Goal: Information Seeking & Learning: Find specific fact

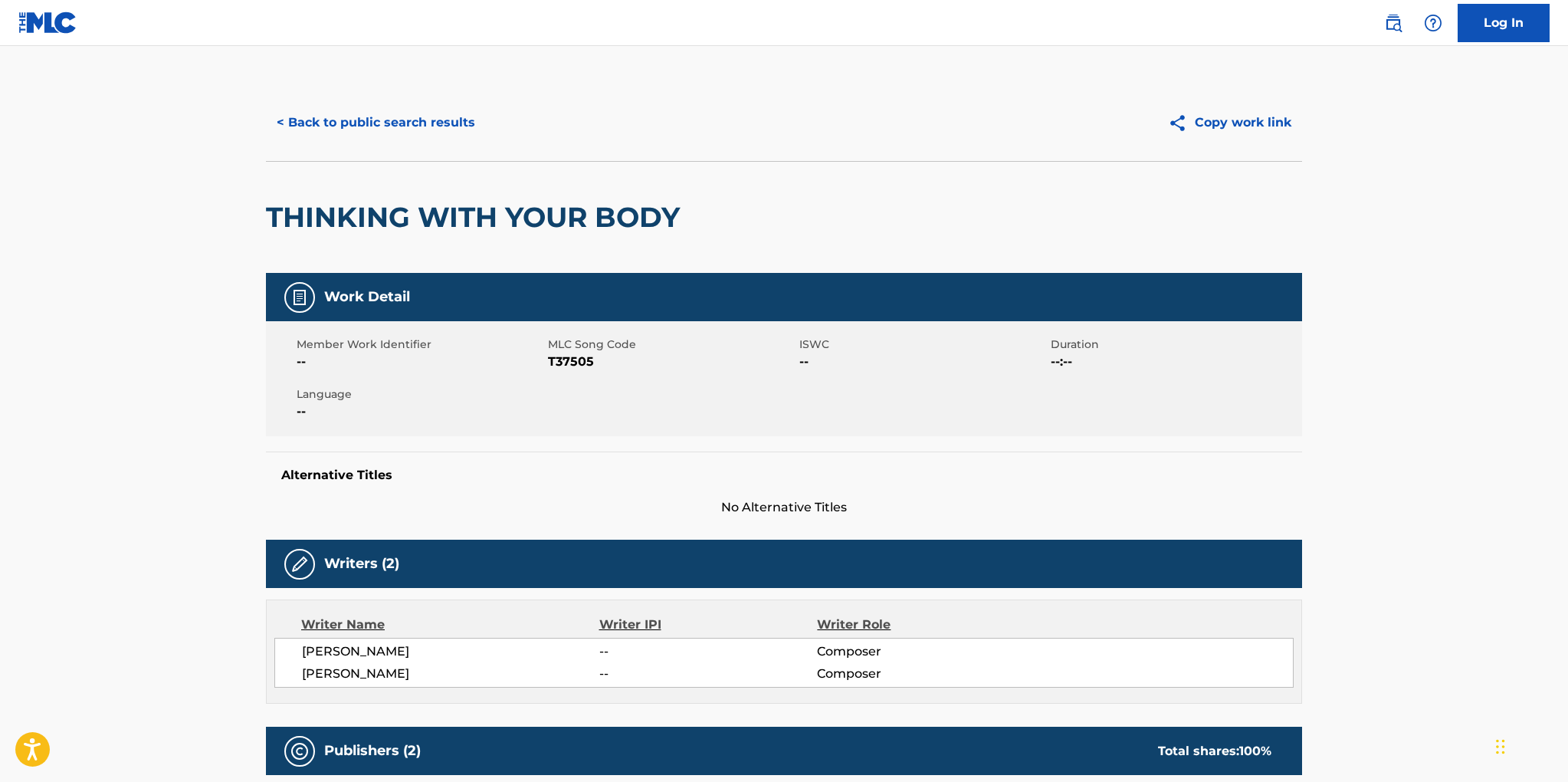
click at [433, 118] on button "< Back to public search results" at bounding box center [376, 123] width 220 height 38
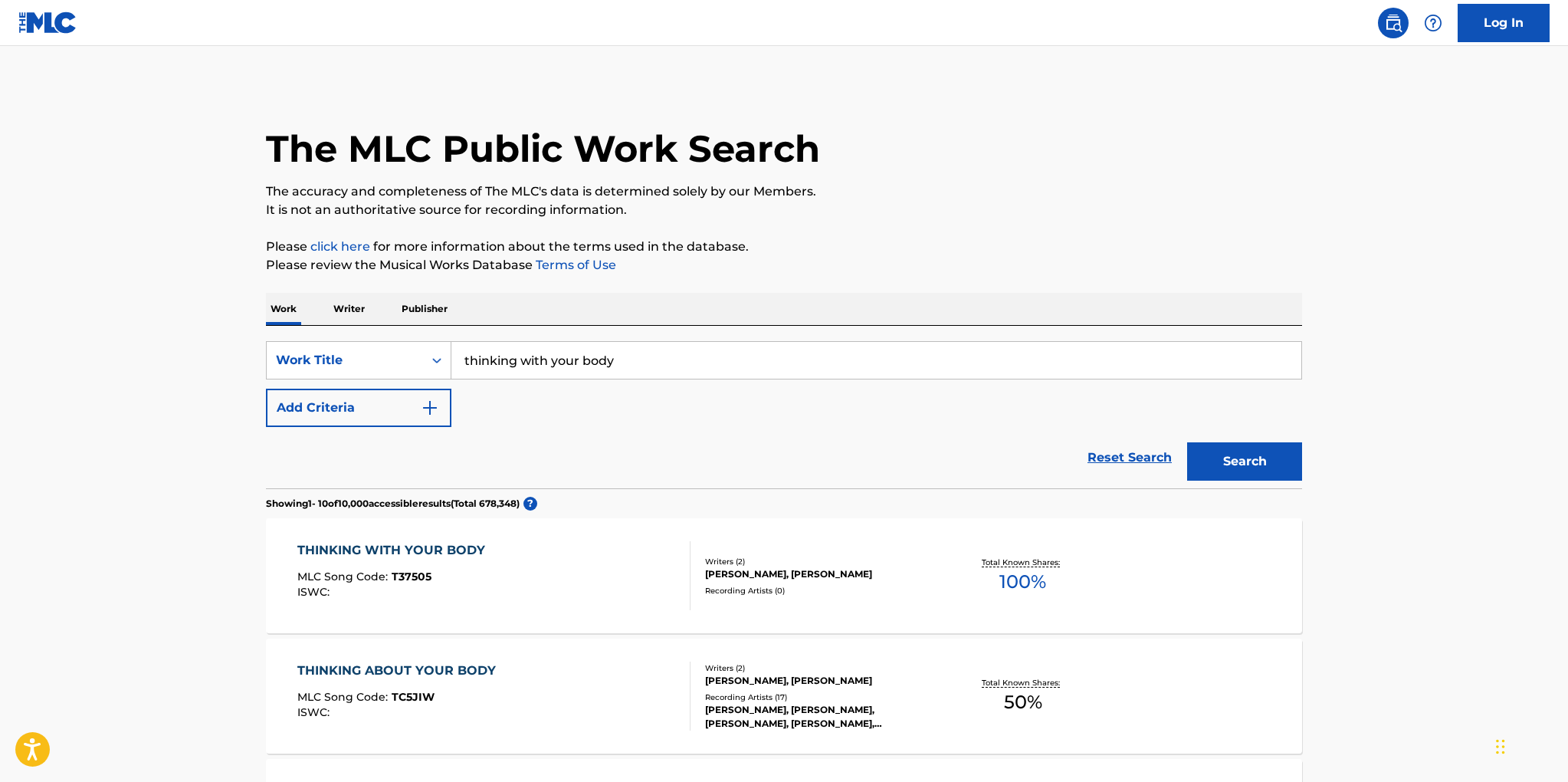
scroll to position [89, 0]
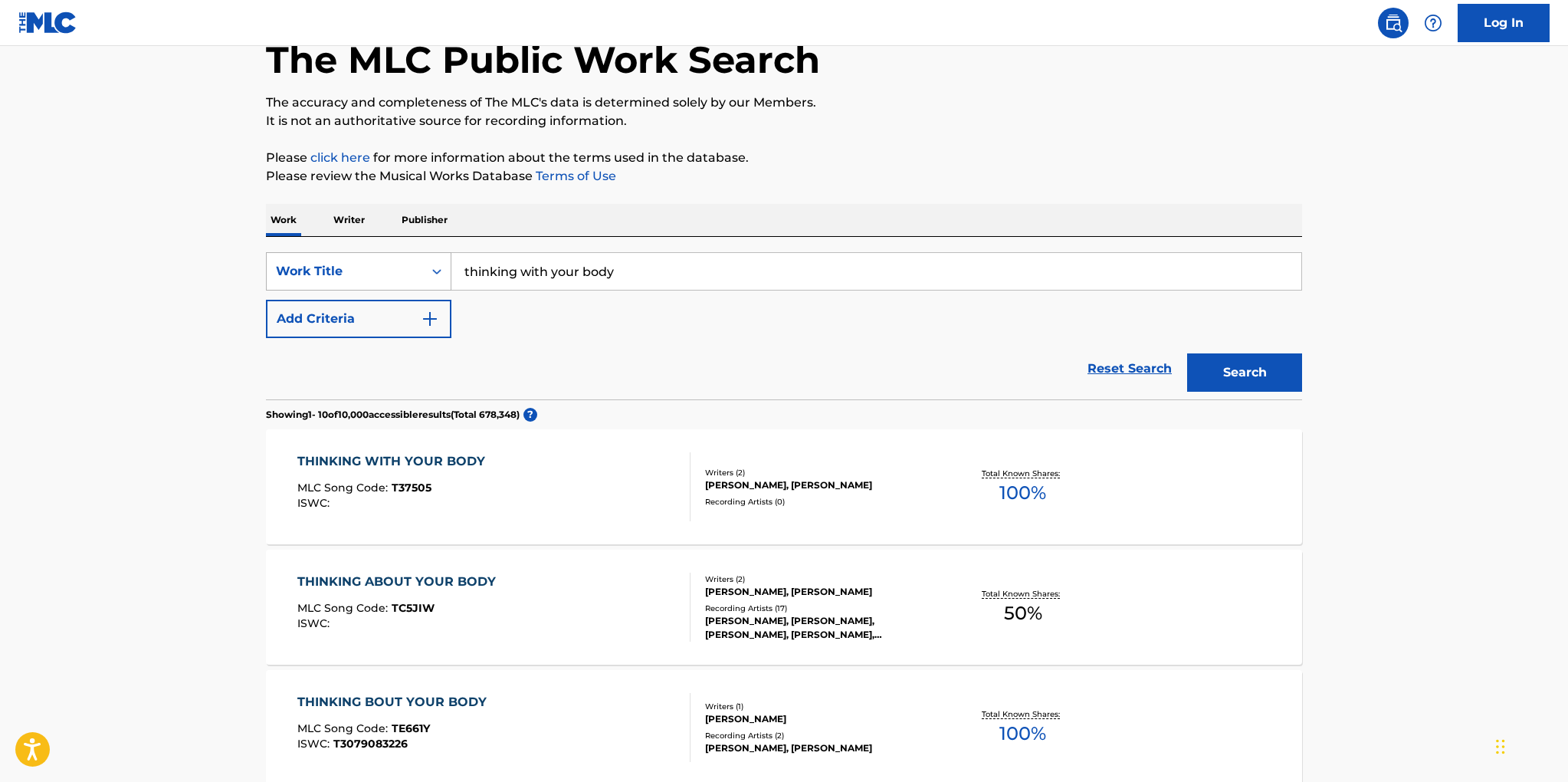
drag, startPoint x: 624, startPoint y: 271, endPoint x: 437, endPoint y: 258, distance: 187.5
click at [438, 258] on div "SearchWithCriteriaabda6f62-5115-4b57-a5be-8190639f222f Work Title thinking with…" at bounding box center [784, 271] width 1036 height 38
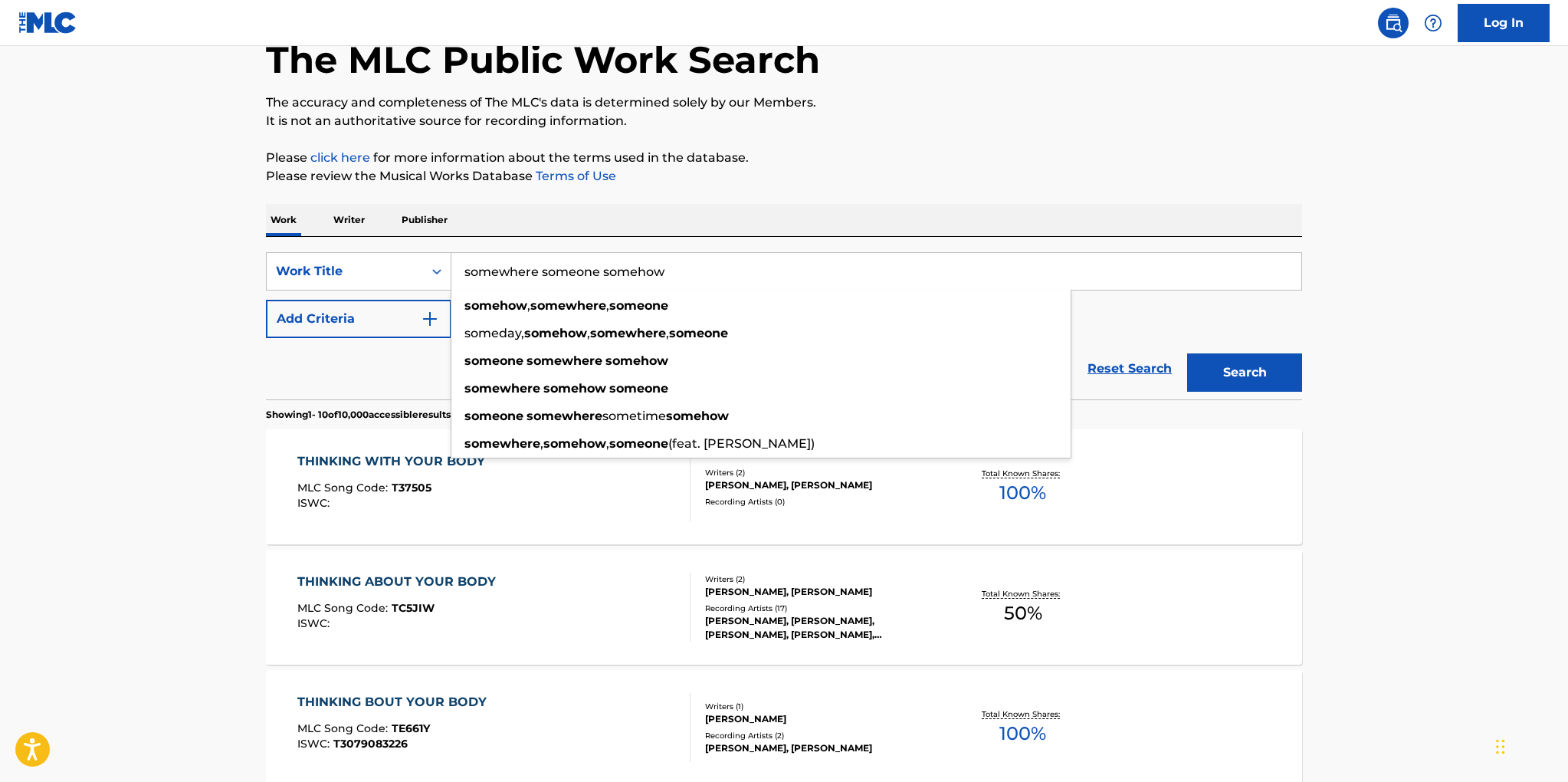
drag, startPoint x: 669, startPoint y: 271, endPoint x: 542, endPoint y: 269, distance: 127.0
click at [542, 269] on input "somewhere someone somehow" at bounding box center [877, 271] width 850 height 37
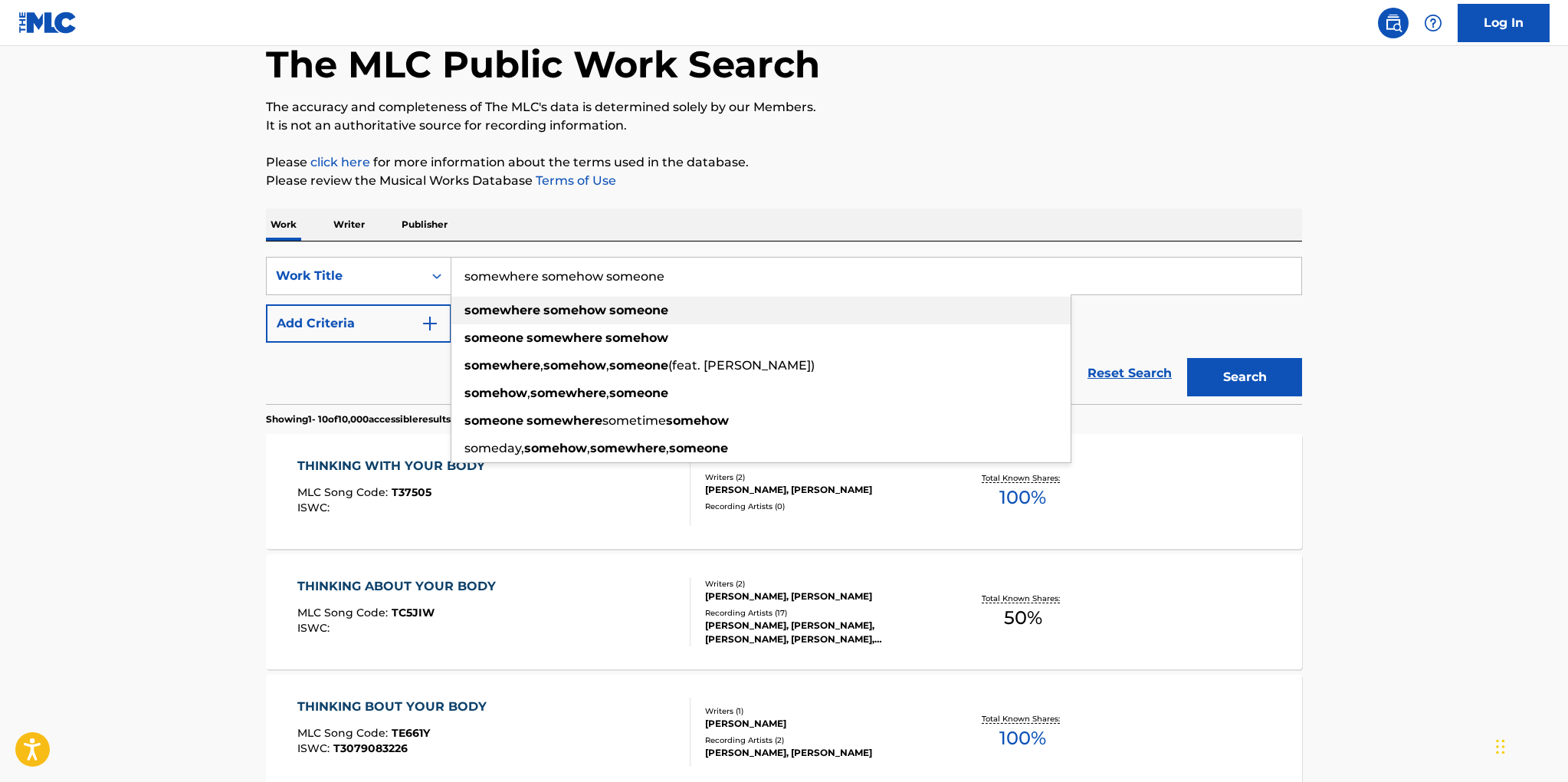
type input "somewhere somehow someone"
click at [571, 309] on strong "somehow" at bounding box center [574, 309] width 63 height 14
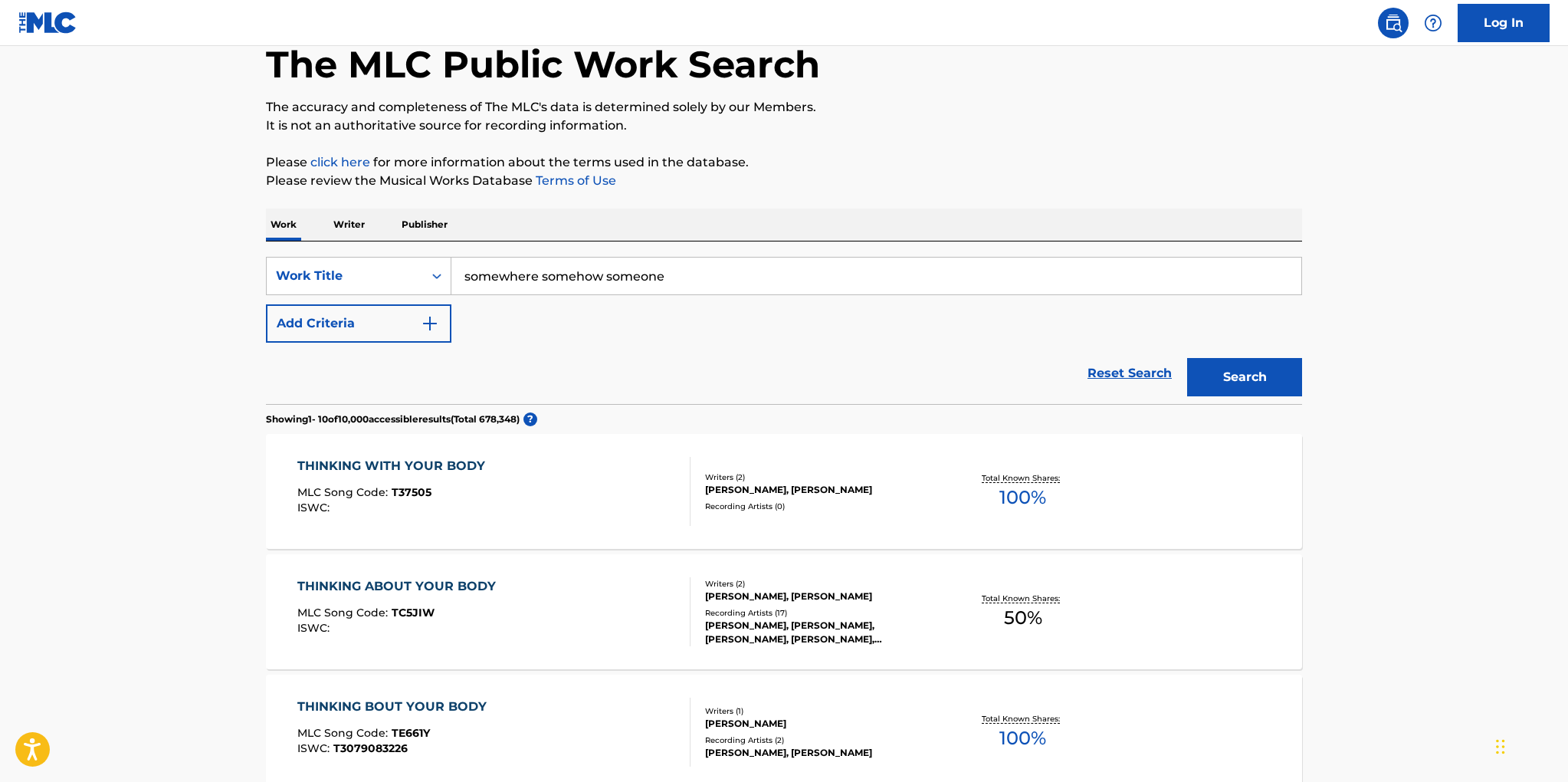
click at [1223, 378] on button "Search" at bounding box center [1245, 377] width 115 height 38
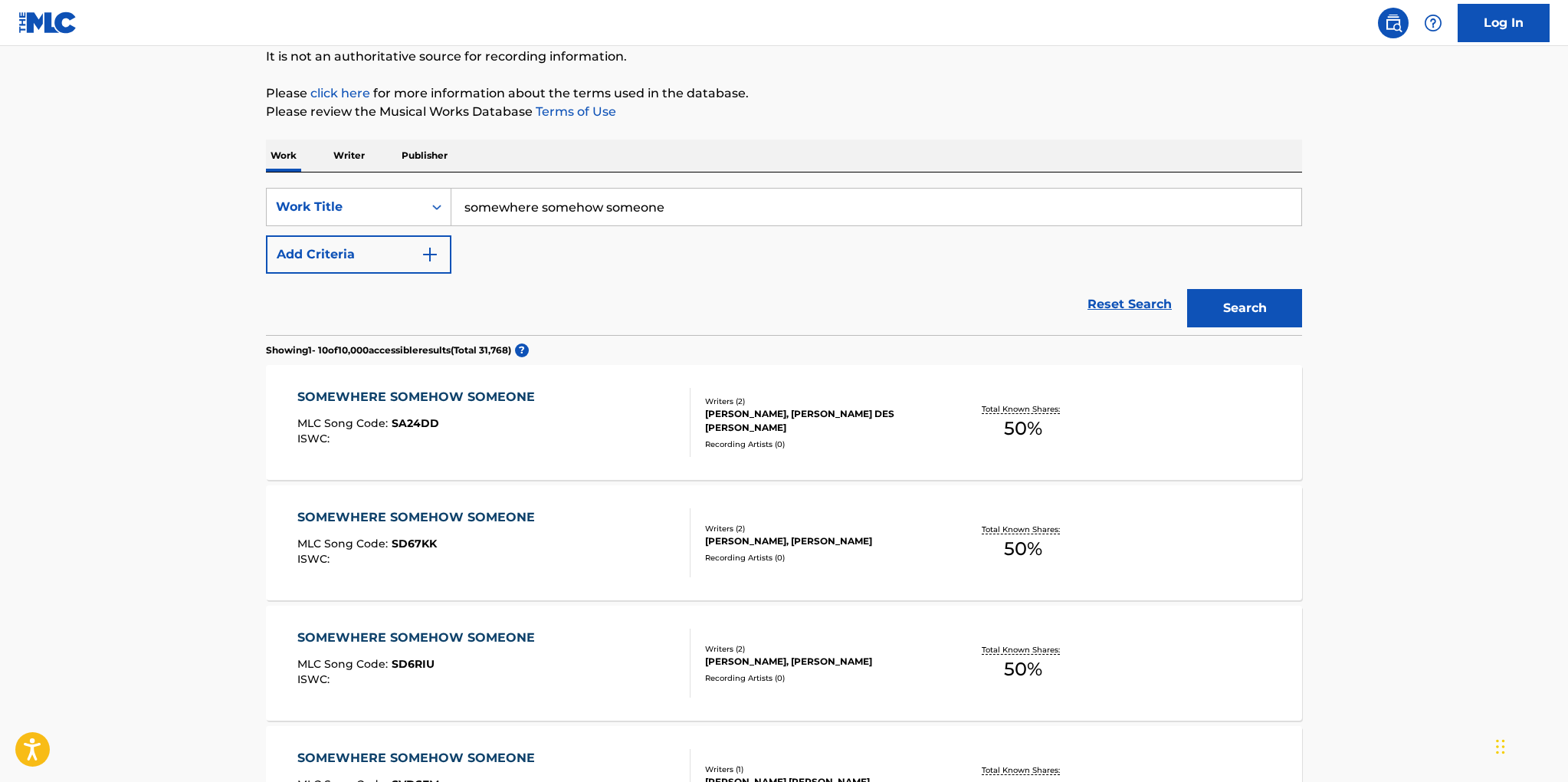
scroll to position [168, 0]
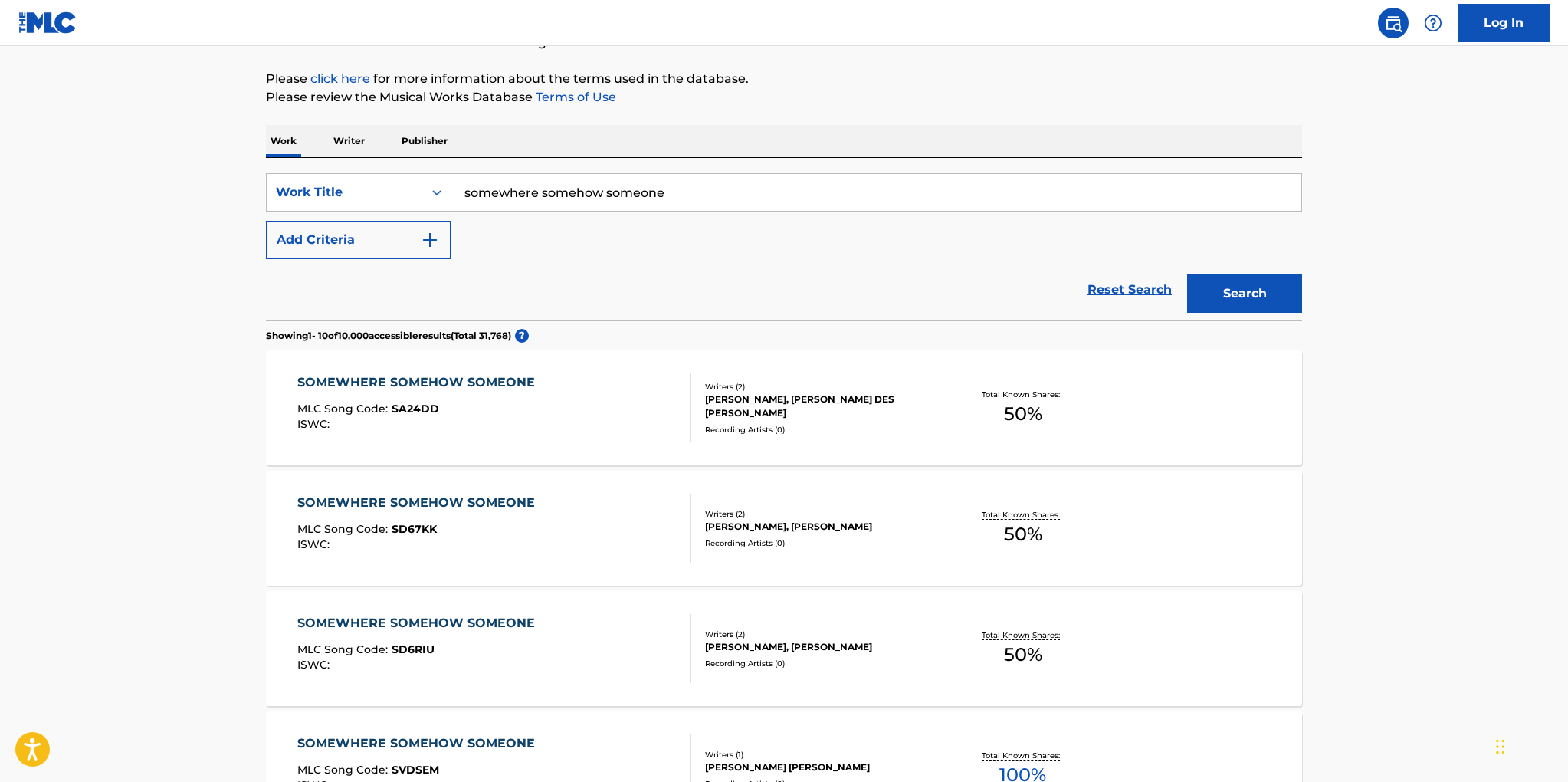
click at [517, 380] on div "SOMEWHERE SOMEHOW SOMEONE" at bounding box center [420, 383] width 245 height 18
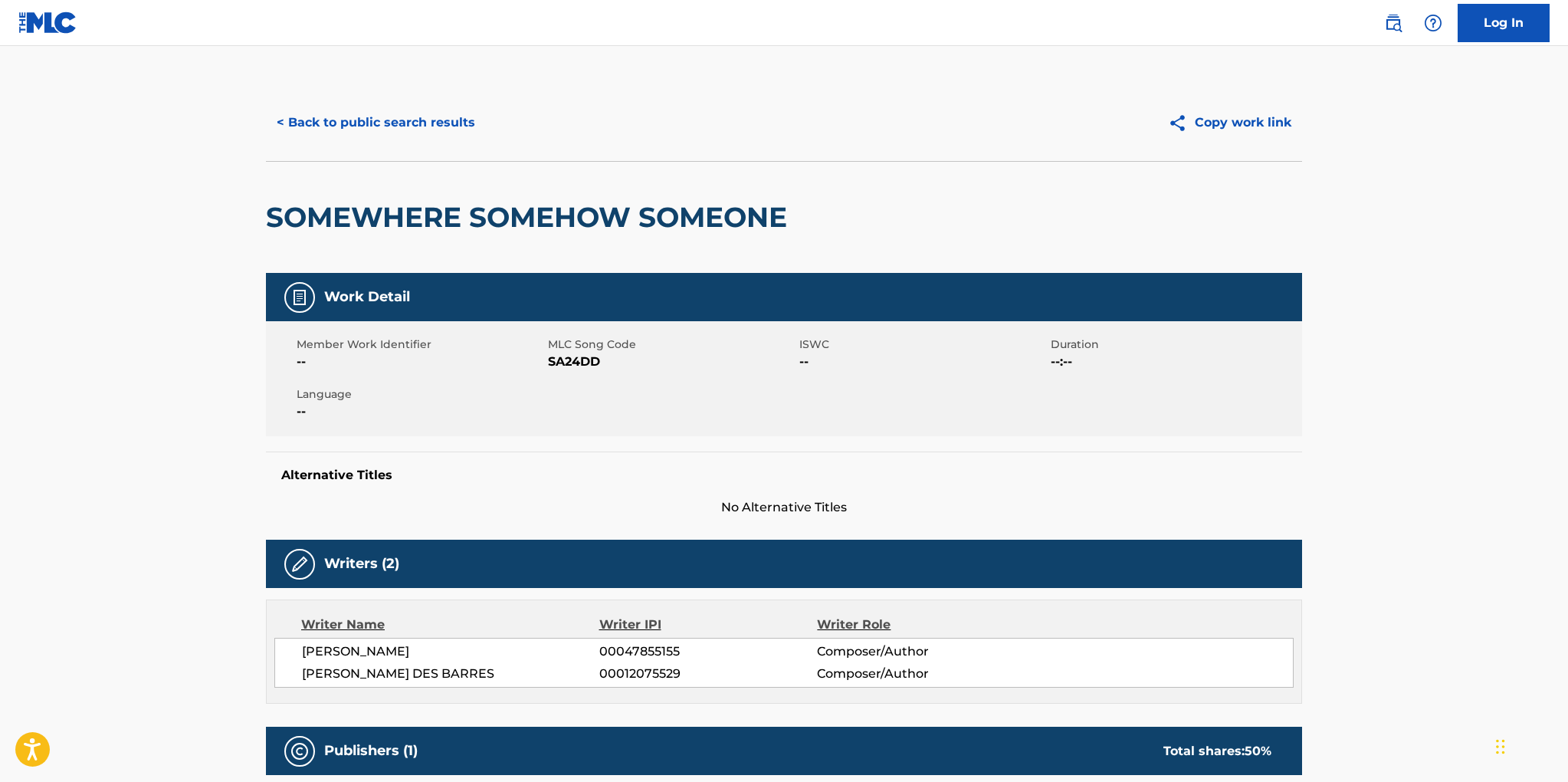
click at [338, 115] on button "< Back to public search results" at bounding box center [376, 123] width 220 height 38
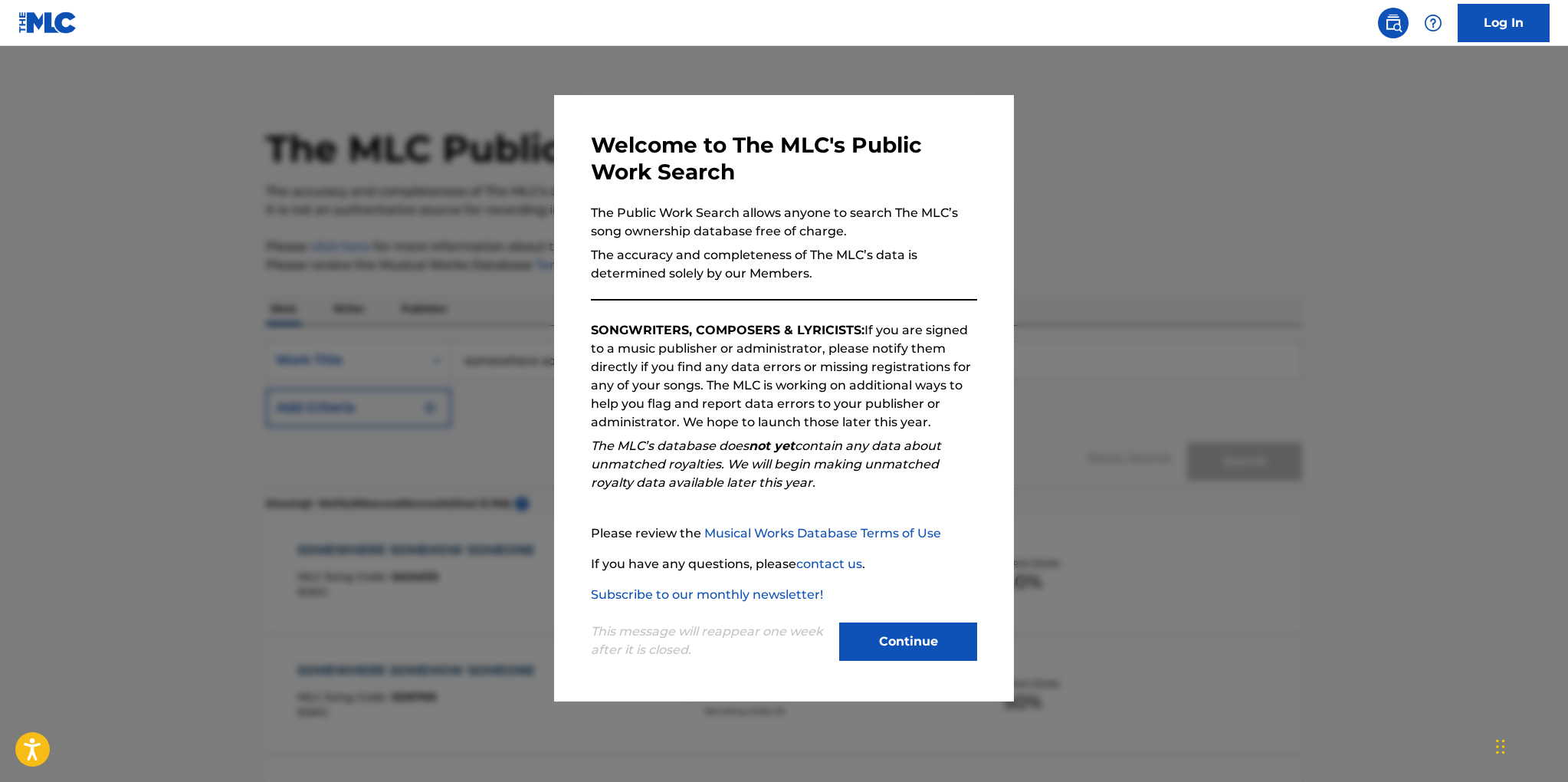
scroll to position [168, 0]
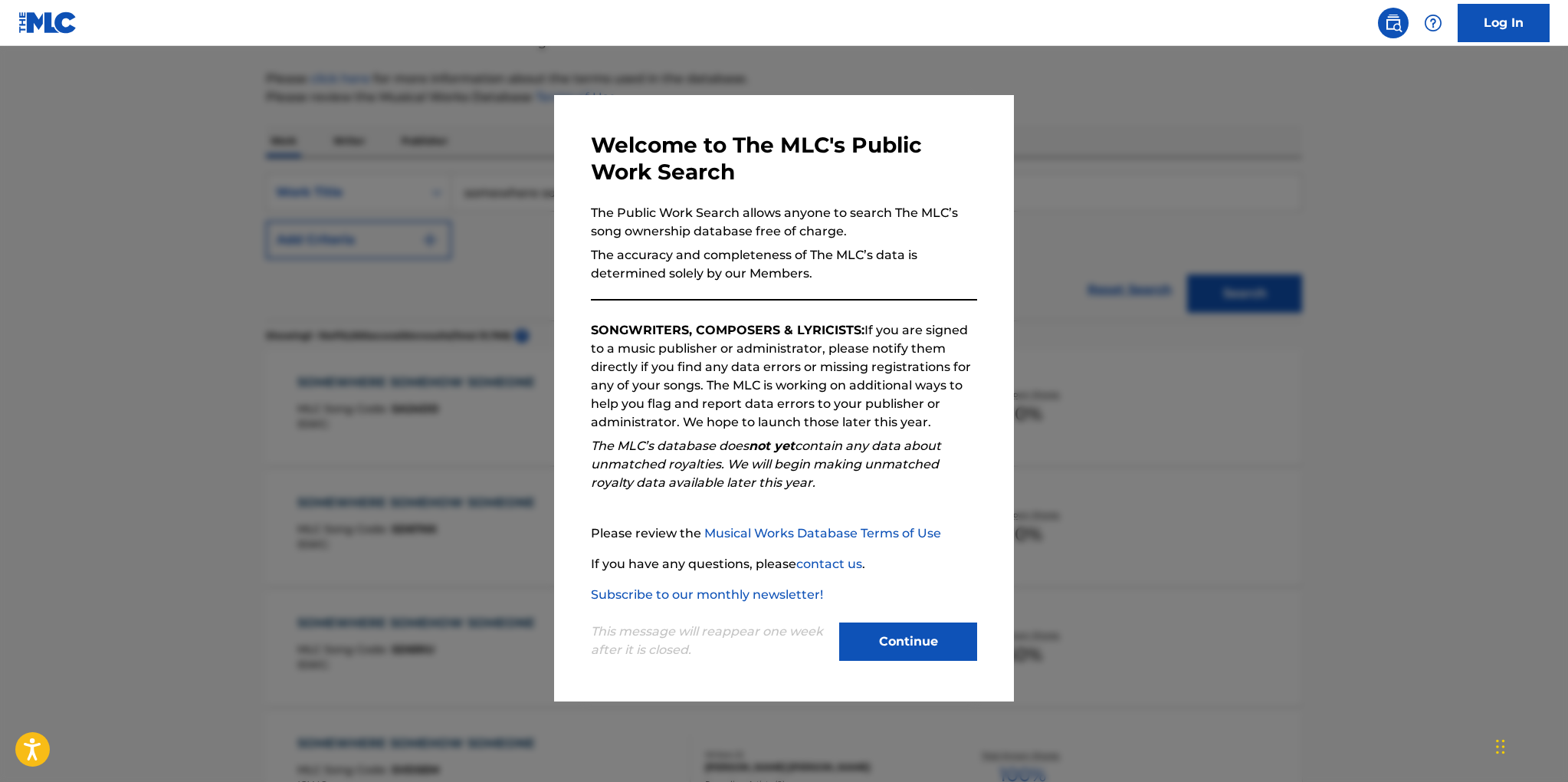
click at [908, 642] on button "Continue" at bounding box center [908, 642] width 138 height 38
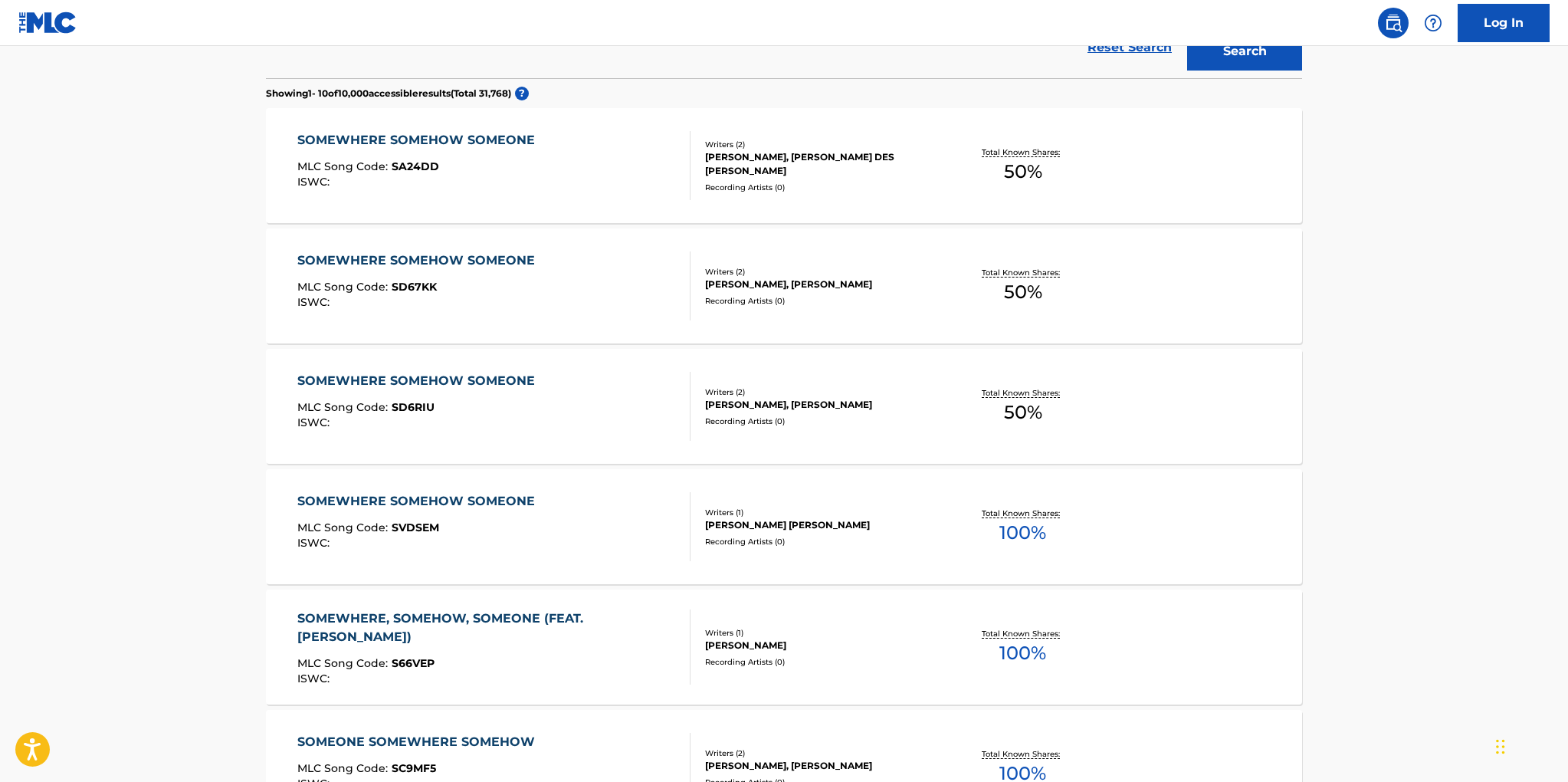
scroll to position [411, 0]
click at [756, 403] on div "ANDY TAYLOR, MICHAEL DESBARRES" at bounding box center [821, 404] width 232 height 14
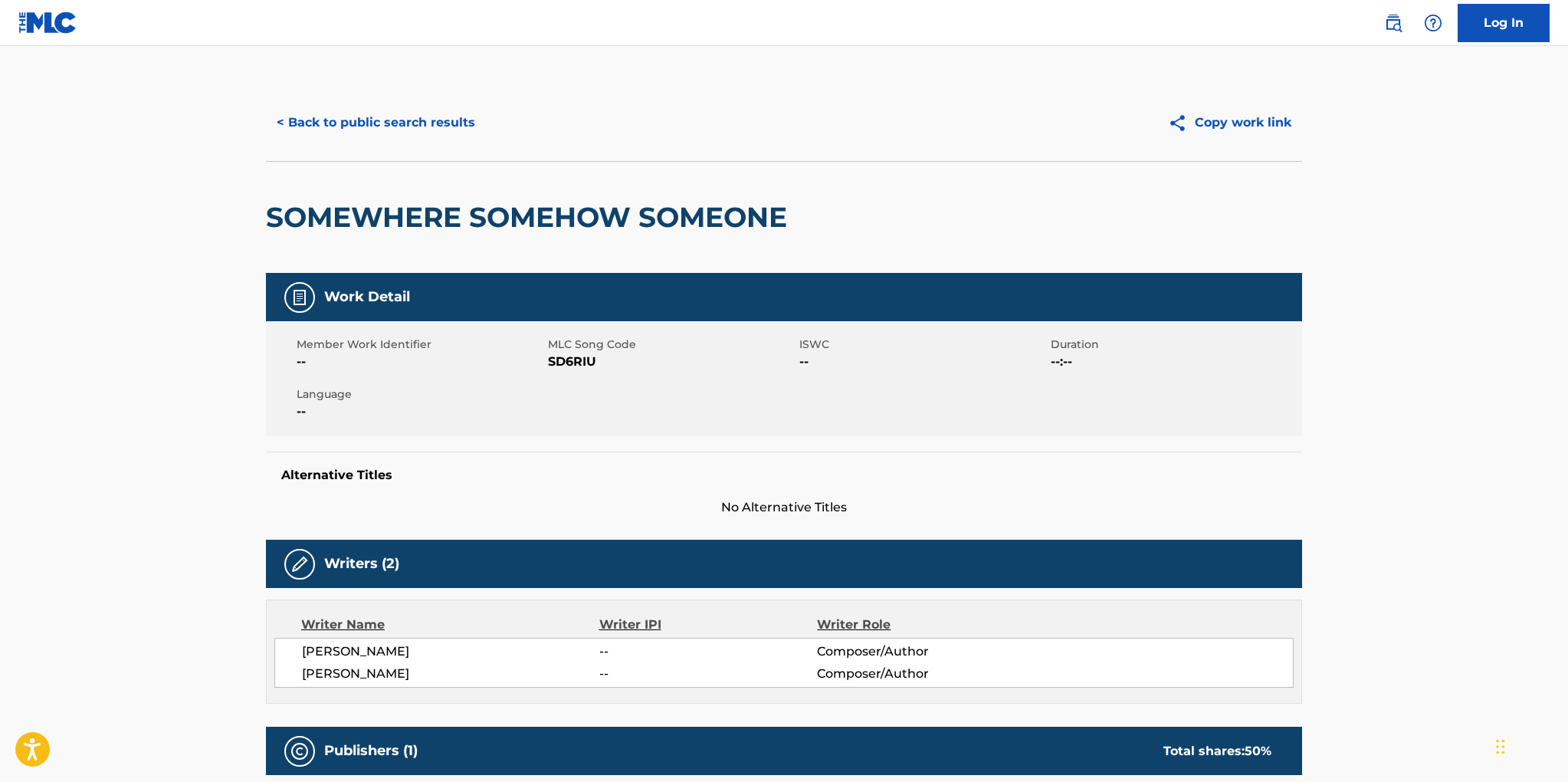
click at [328, 116] on button "< Back to public search results" at bounding box center [376, 123] width 220 height 38
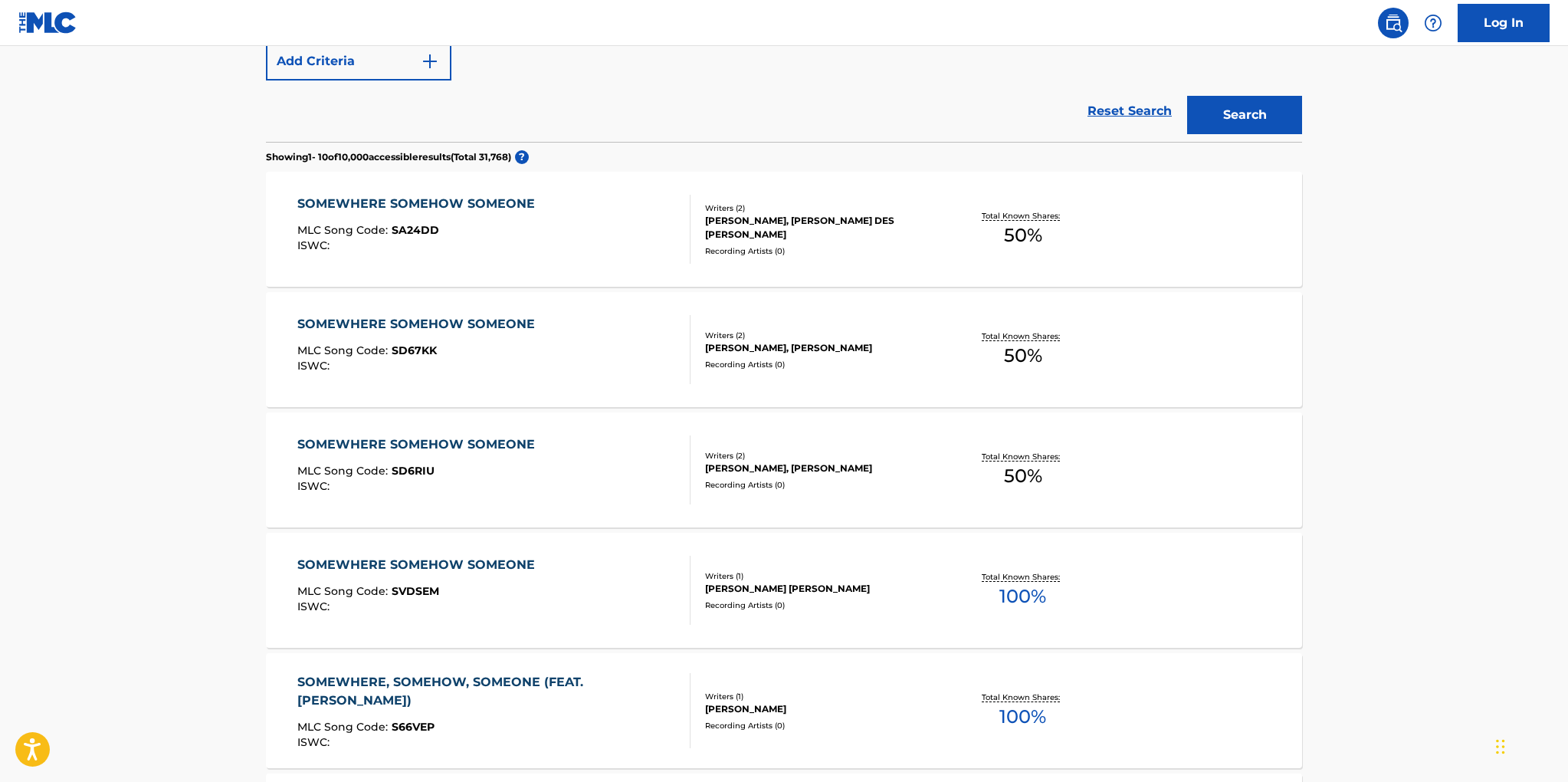
scroll to position [345, 0]
click at [618, 339] on div "SOMEWHERE SOMEHOW SOMEONE MLC Song Code : SD67KK ISWC :" at bounding box center [494, 351] width 394 height 69
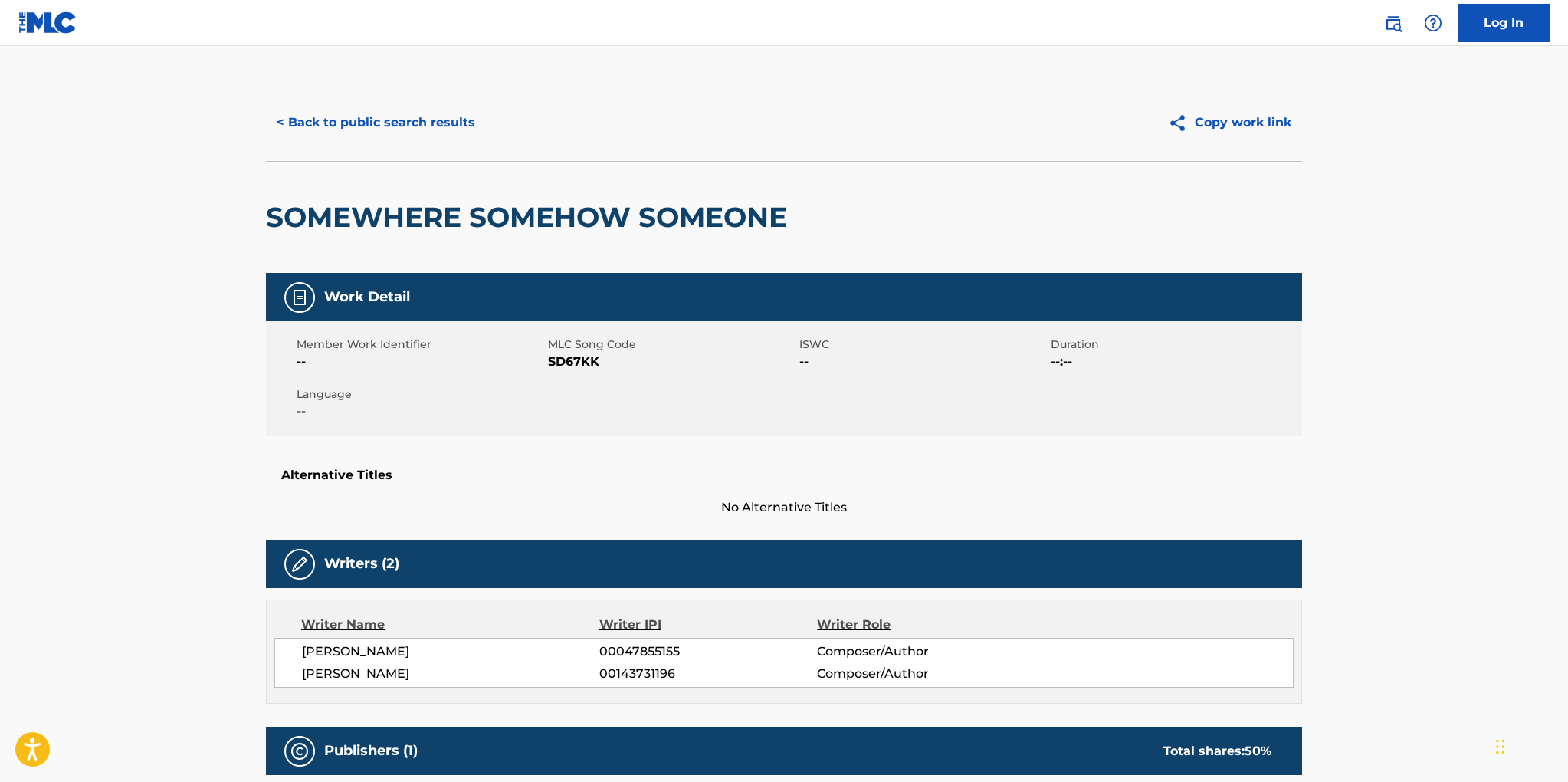
click at [400, 117] on button "< Back to public search results" at bounding box center [376, 123] width 220 height 38
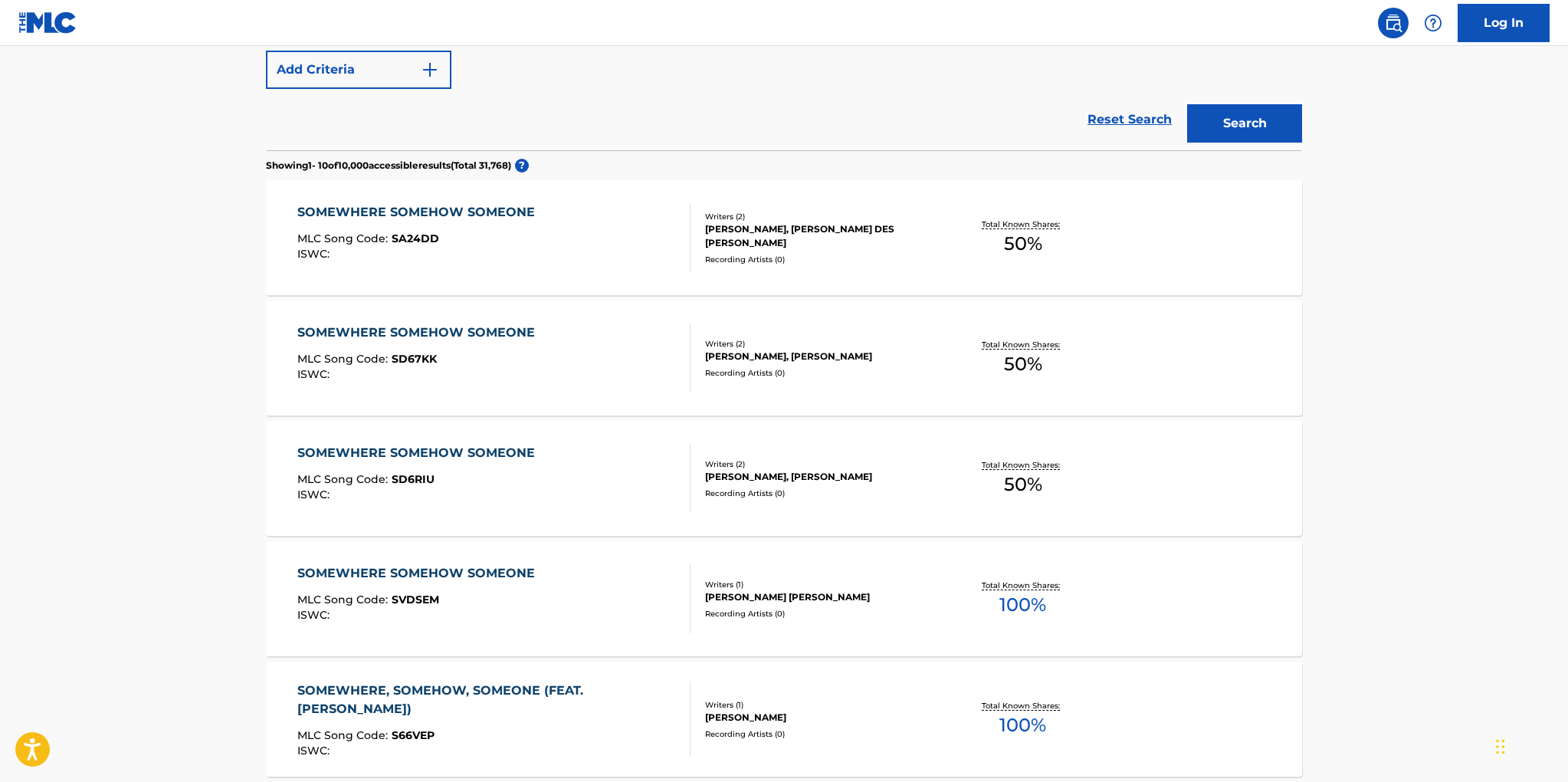
scroll to position [338, 0]
click at [734, 243] on div "ANDREW TAYLOR, MICHAEL PHILIP DES BARRES" at bounding box center [821, 235] width 232 height 28
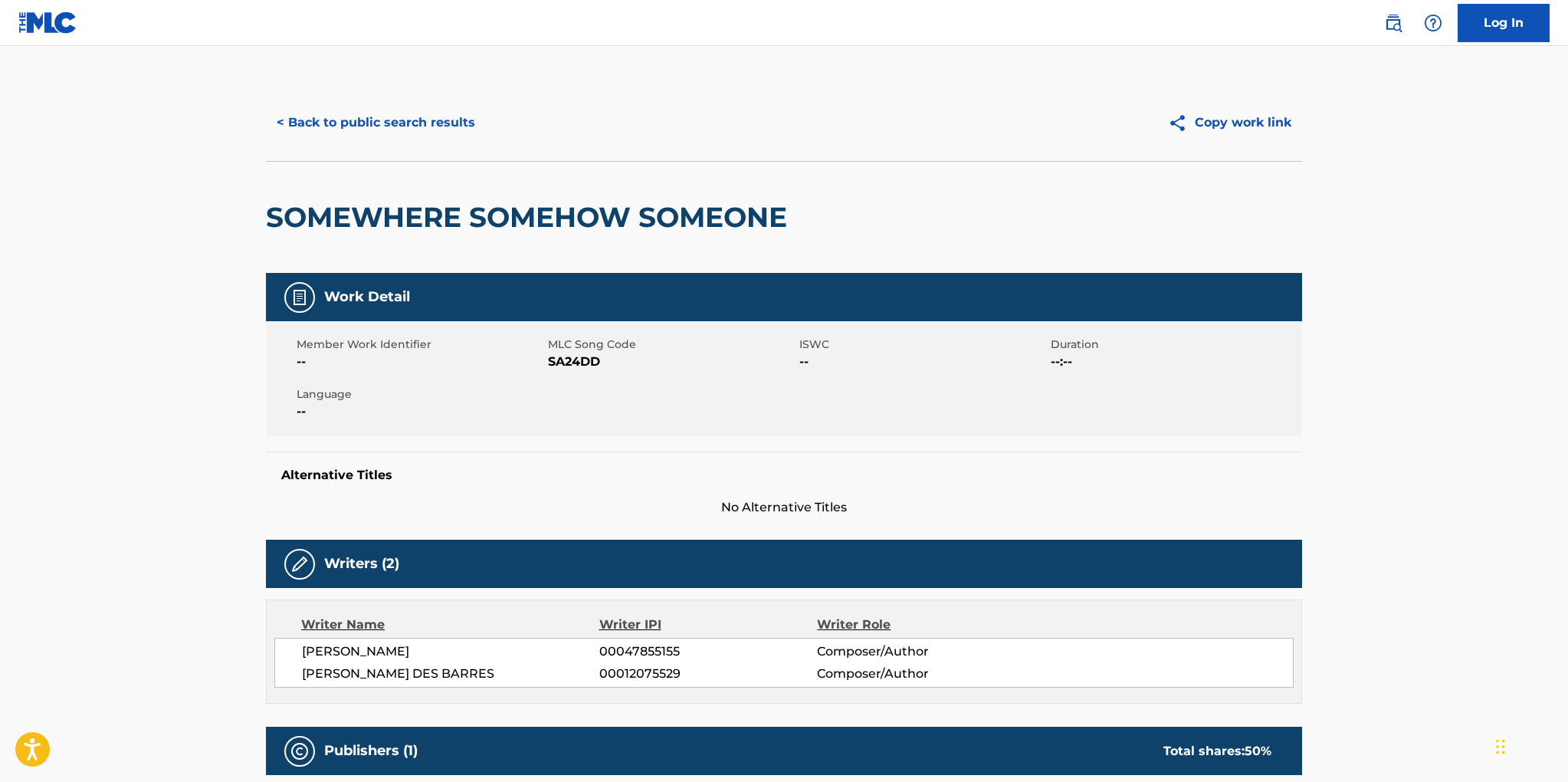
click at [328, 118] on button "< Back to public search results" at bounding box center [376, 123] width 220 height 38
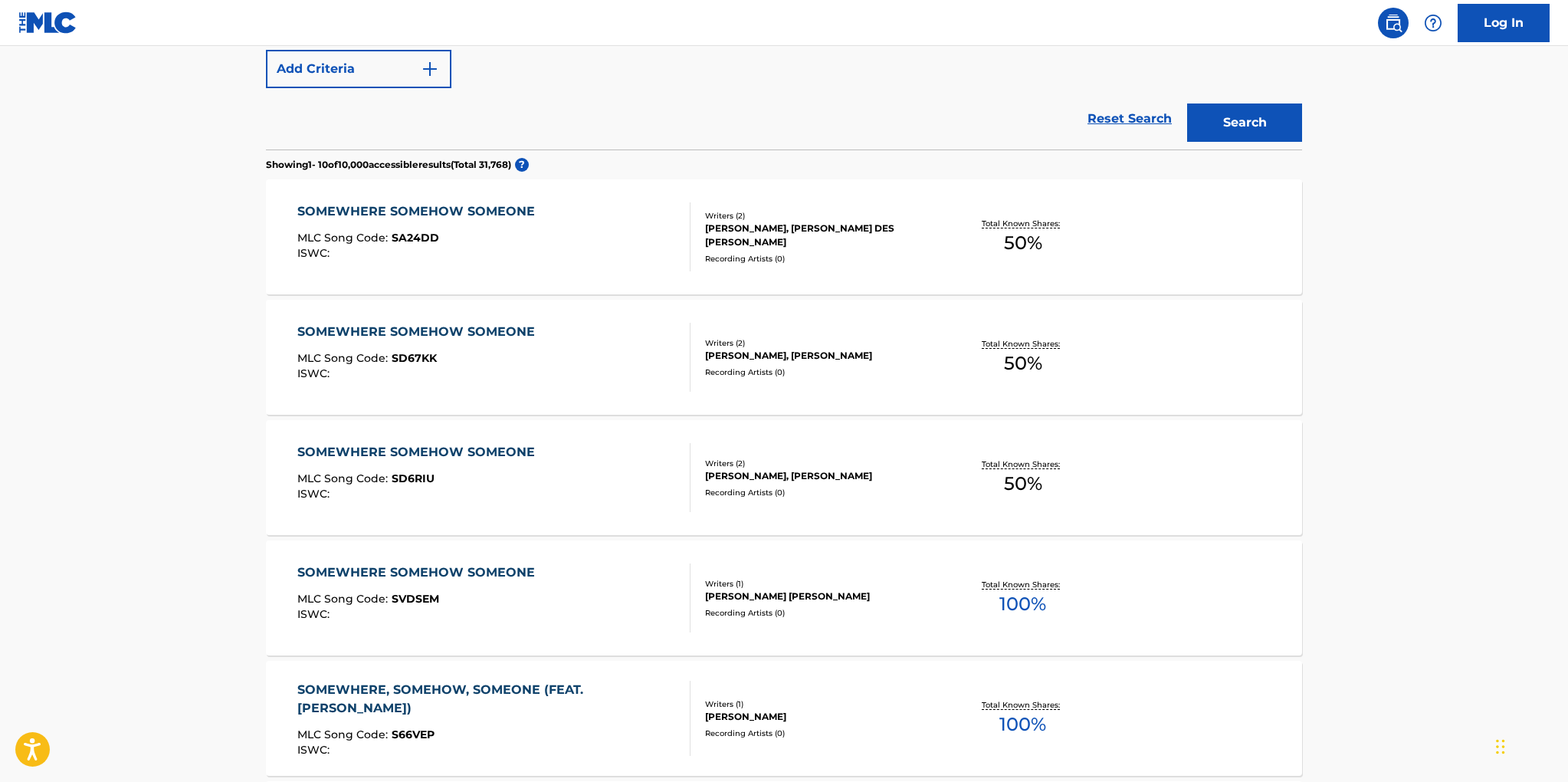
click at [724, 229] on div "ANDREW TAYLOR, MICHAEL PHILIP DES BARRES" at bounding box center [821, 235] width 232 height 28
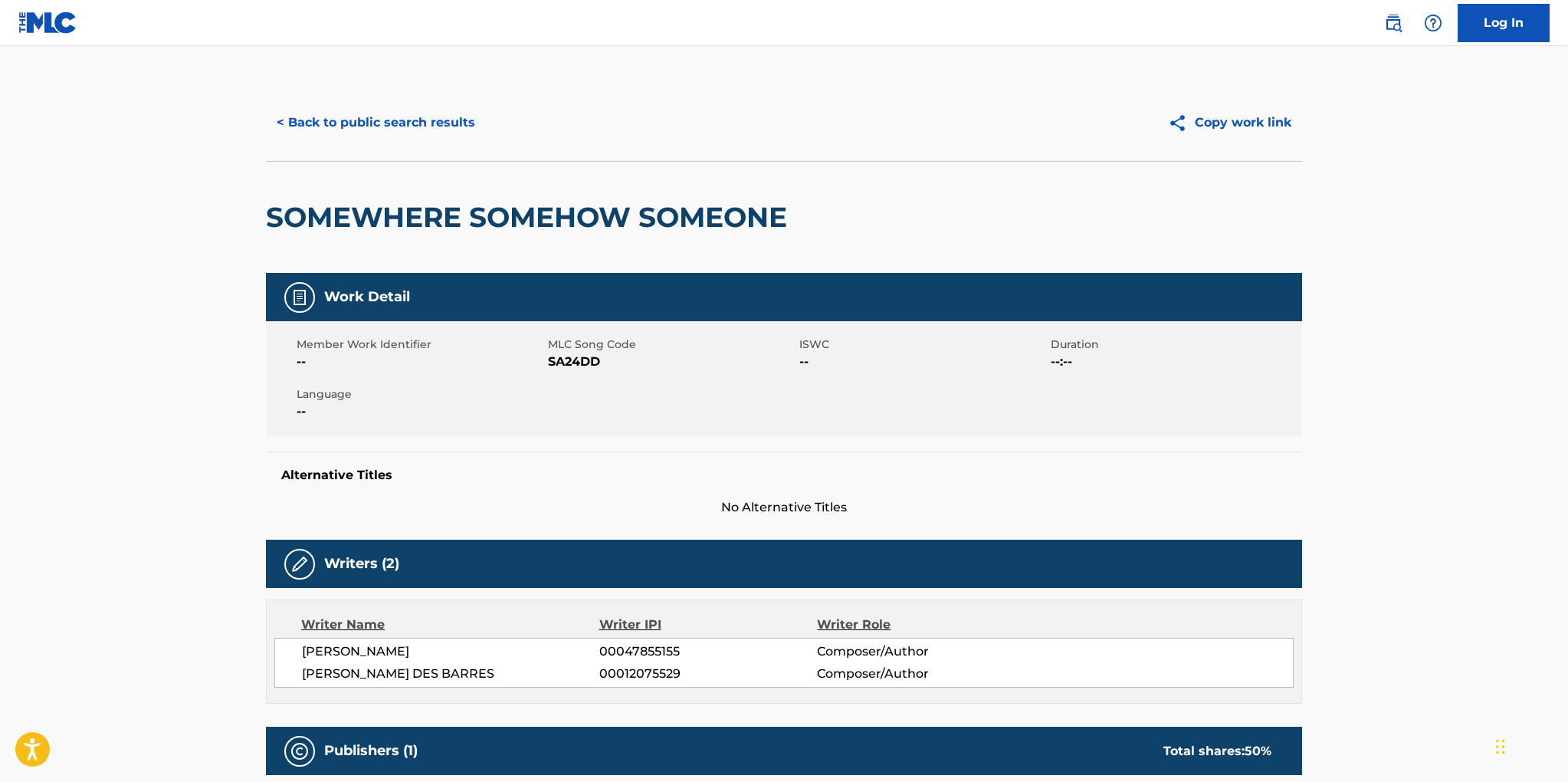
click at [386, 118] on button "< Back to public search results" at bounding box center [376, 123] width 220 height 38
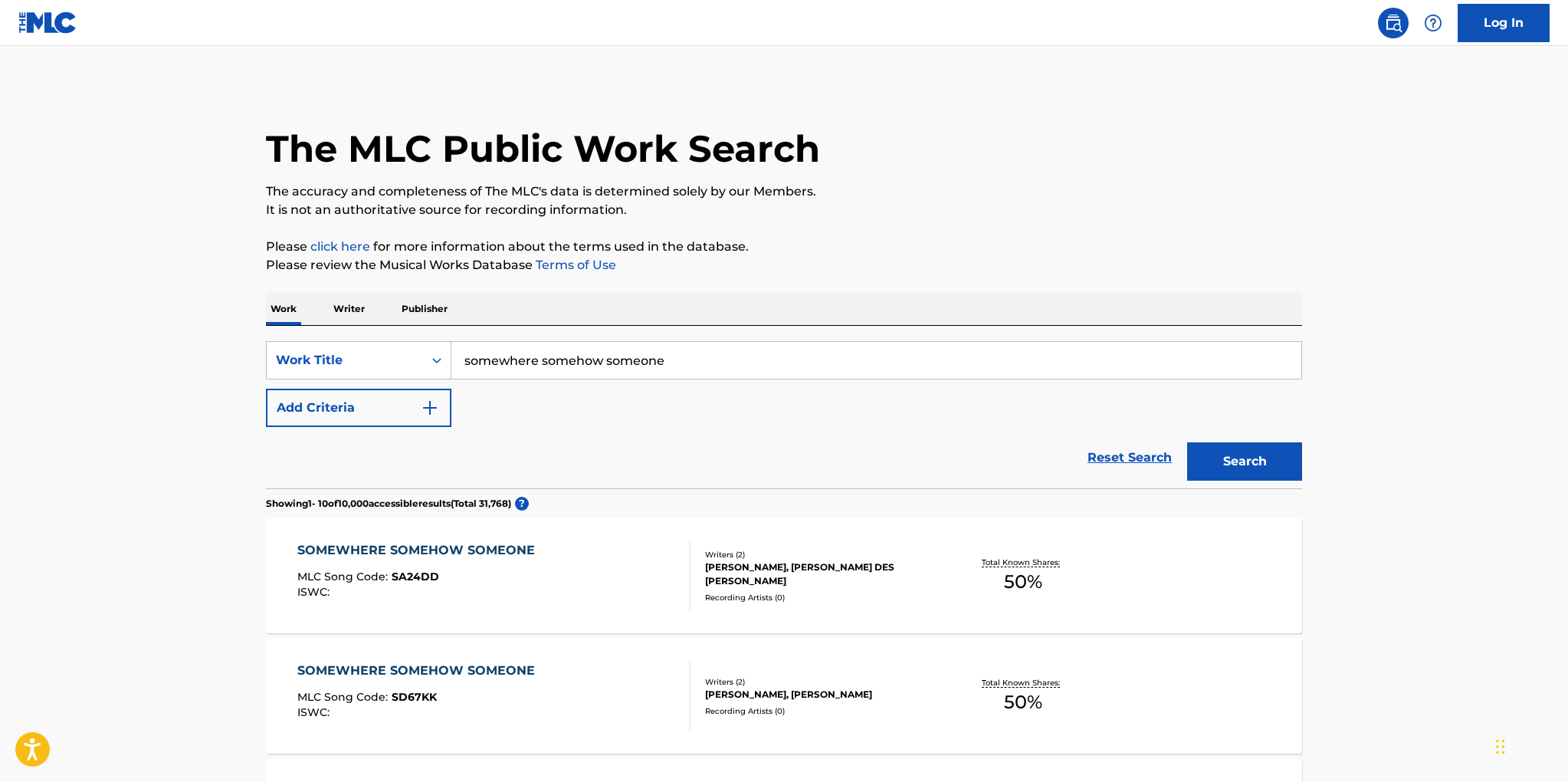
scroll to position [338, 0]
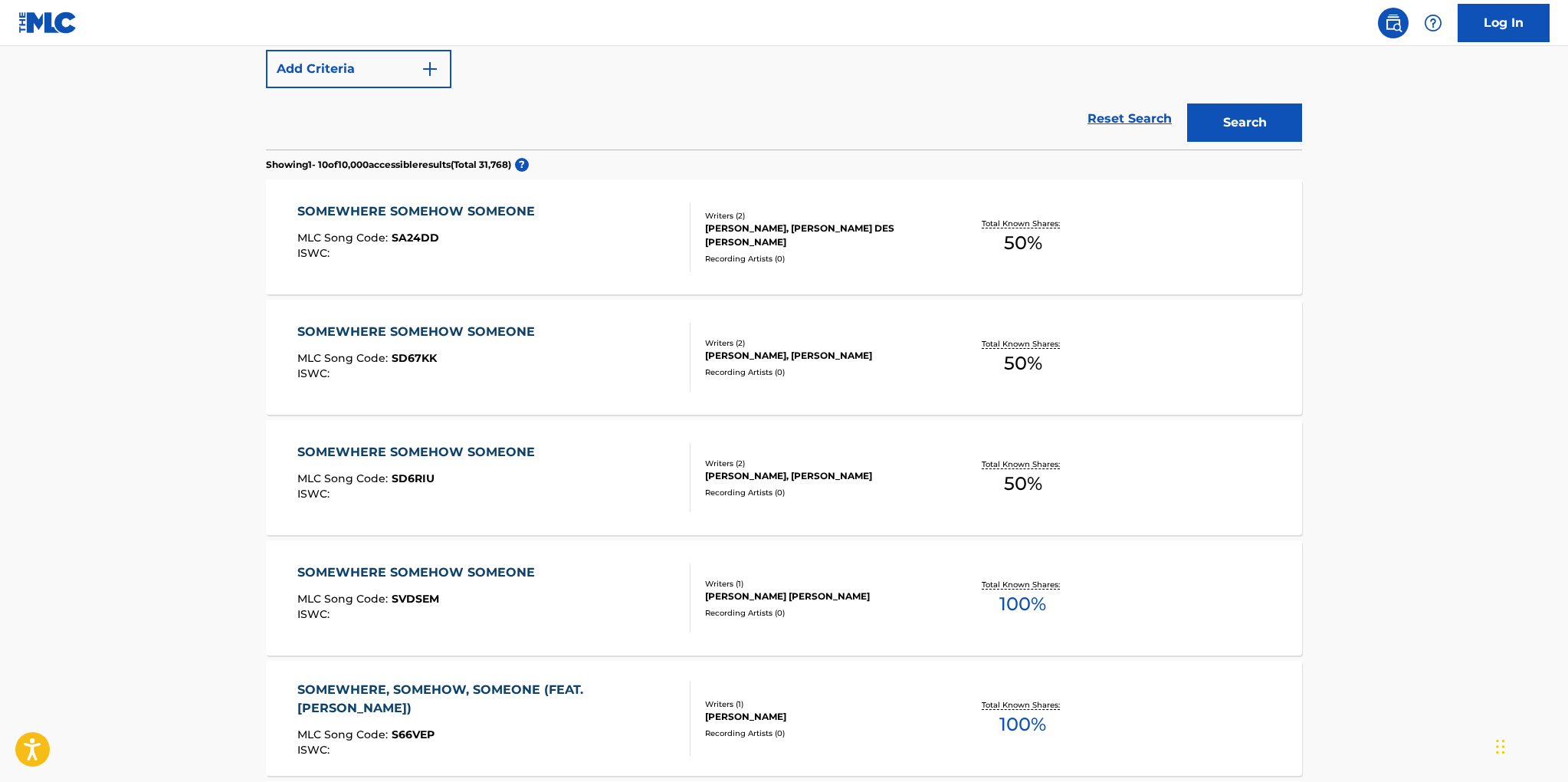
click at [733, 357] on div "ANDREW TAYLOR, MICHAEL DES BARRES" at bounding box center [821, 355] width 232 height 14
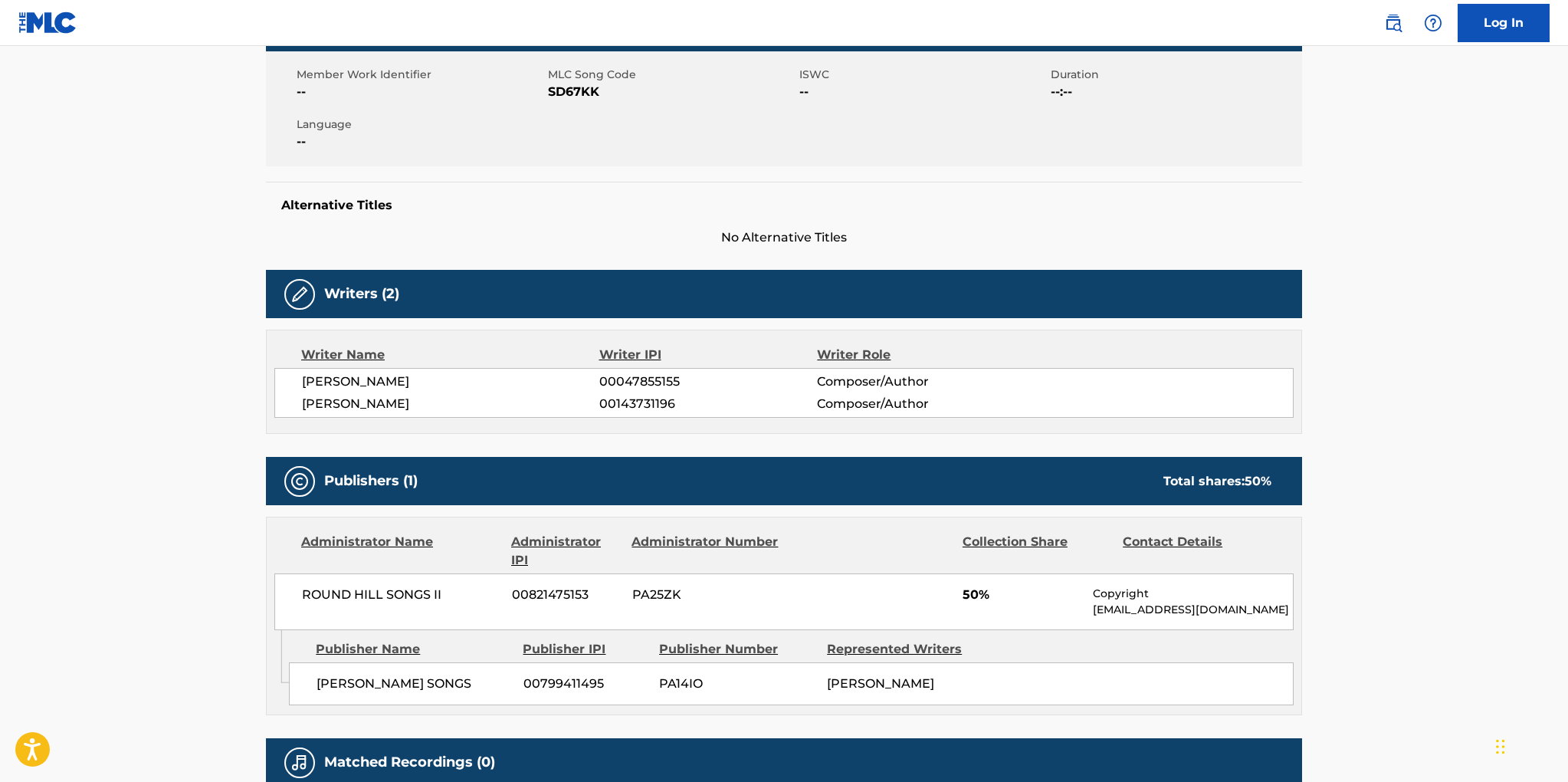
scroll to position [263, 0]
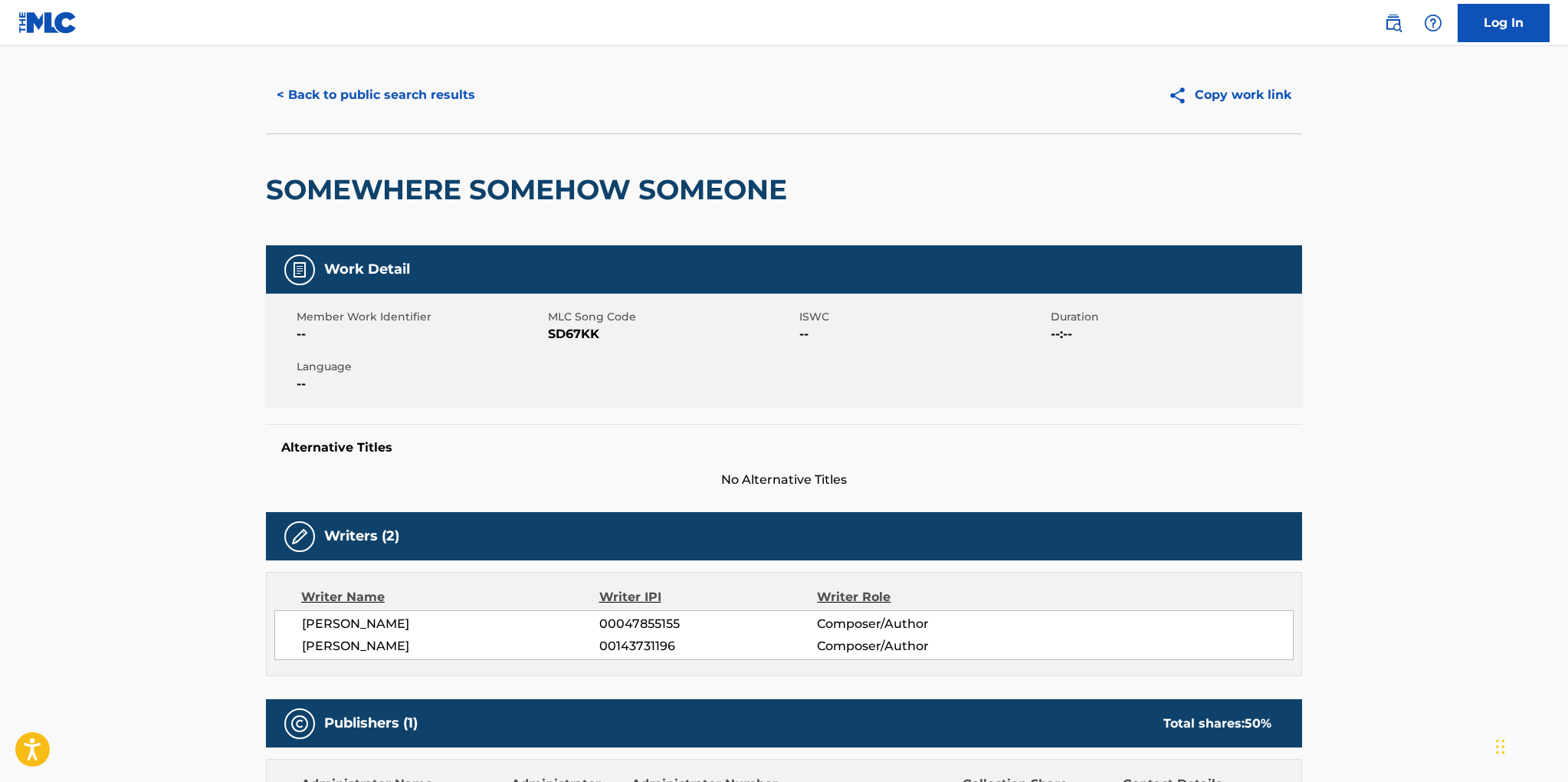
click at [383, 90] on button "< Back to public search results" at bounding box center [376, 95] width 220 height 38
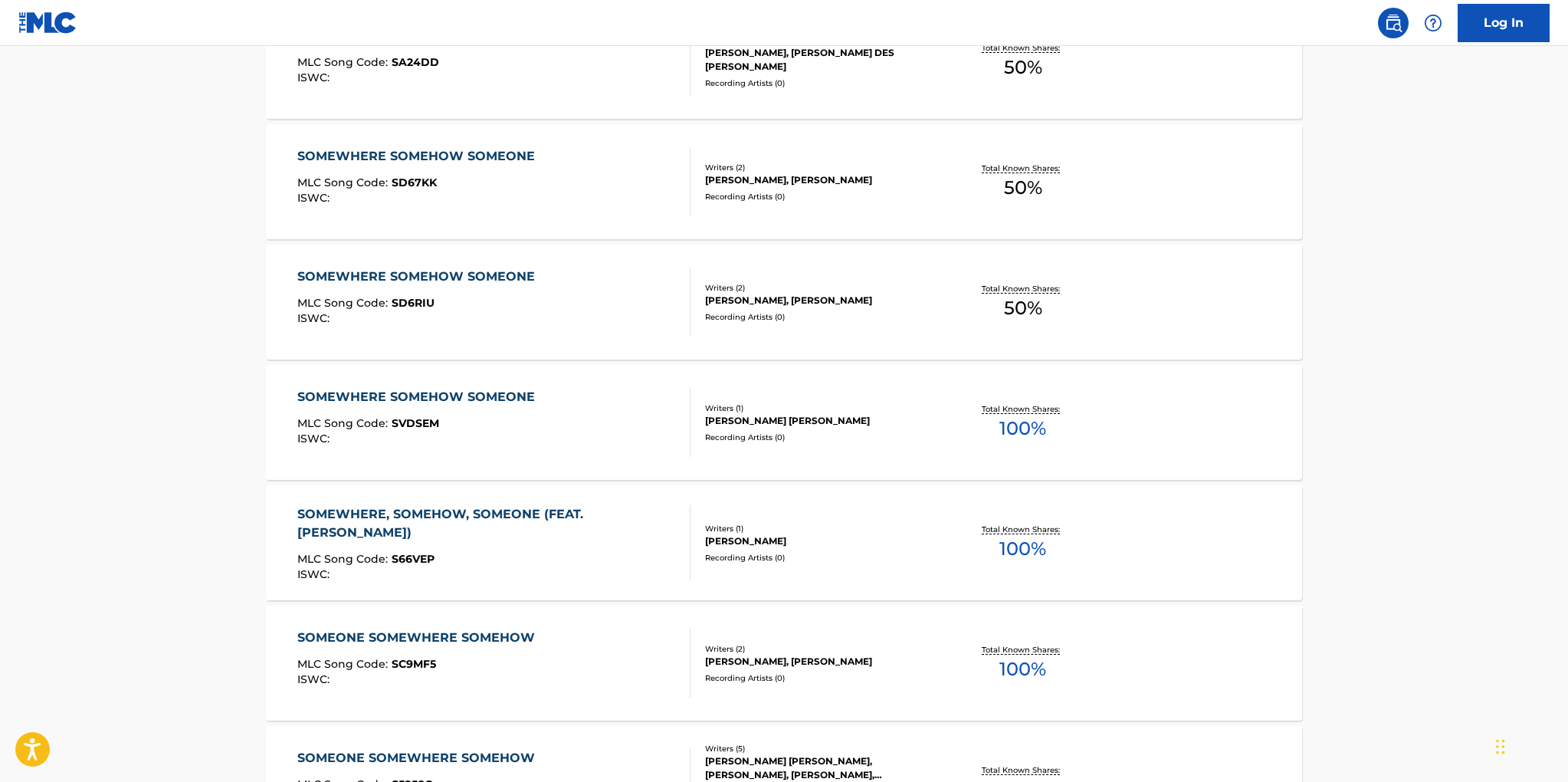
scroll to position [547, 0]
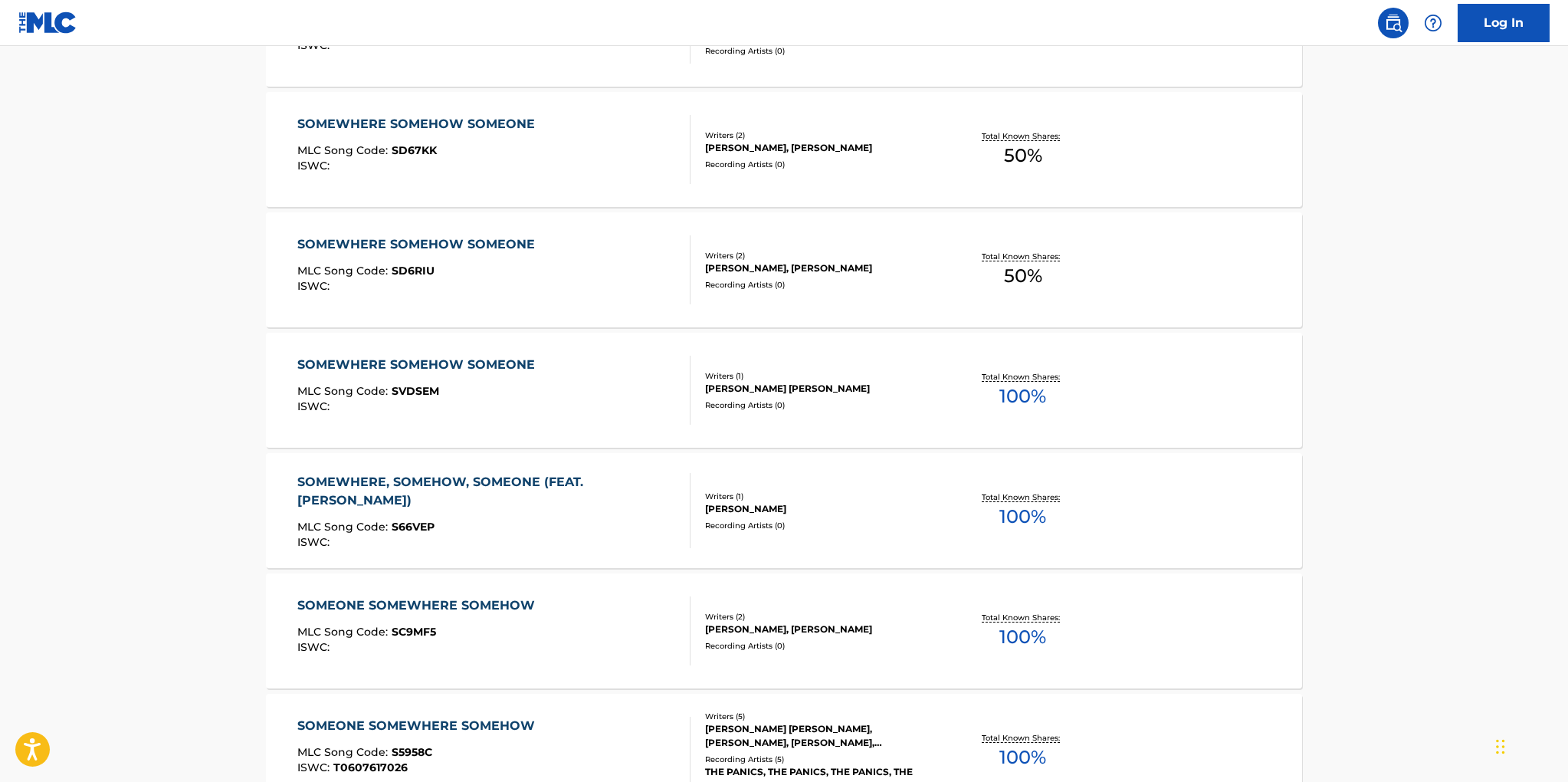
click at [642, 298] on div "SOMEWHERE SOMEHOW SOMEONE MLC Song Code : SD6RIU ISWC :" at bounding box center [494, 269] width 394 height 69
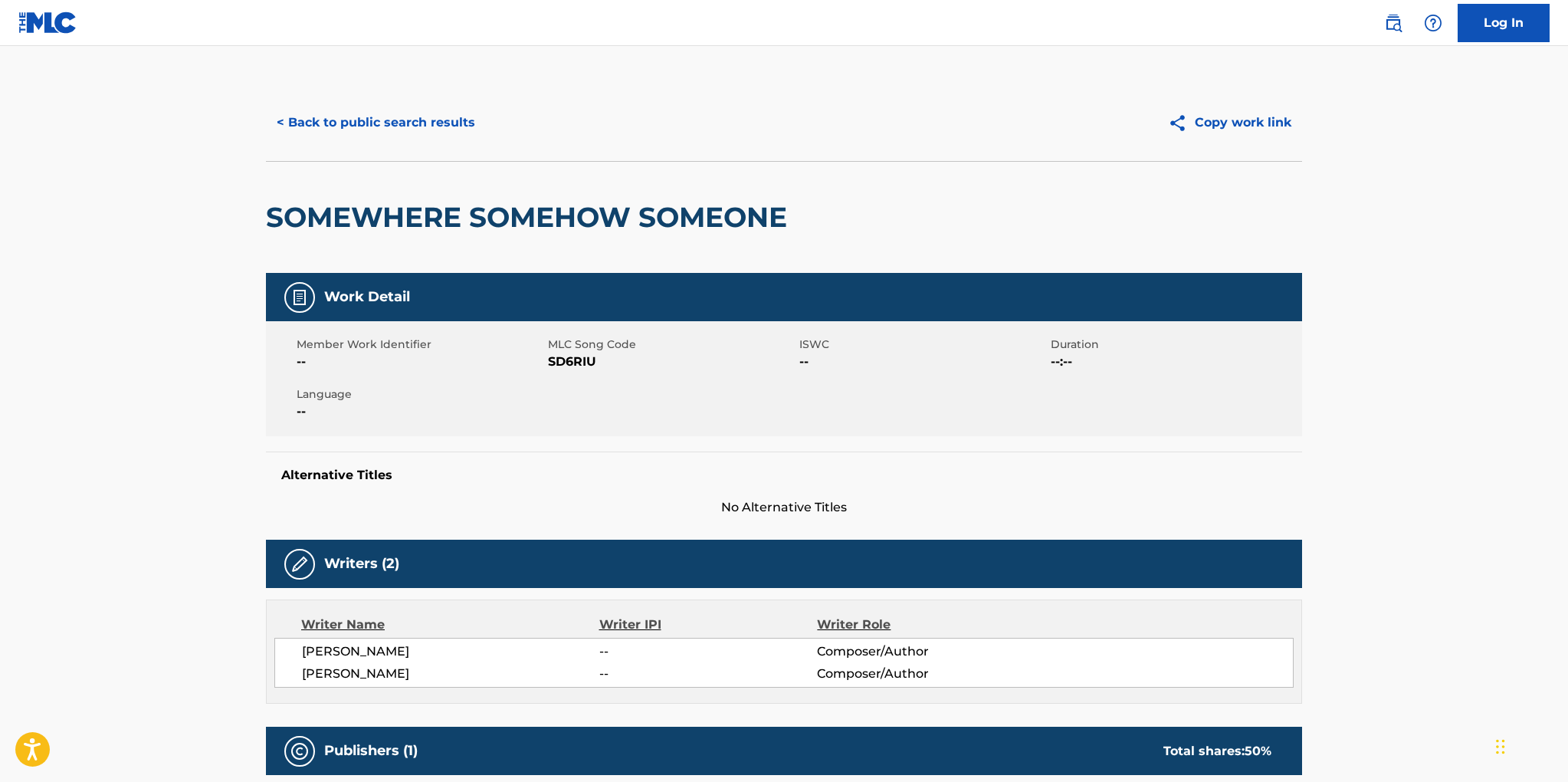
click at [366, 122] on button "< Back to public search results" at bounding box center [376, 123] width 220 height 38
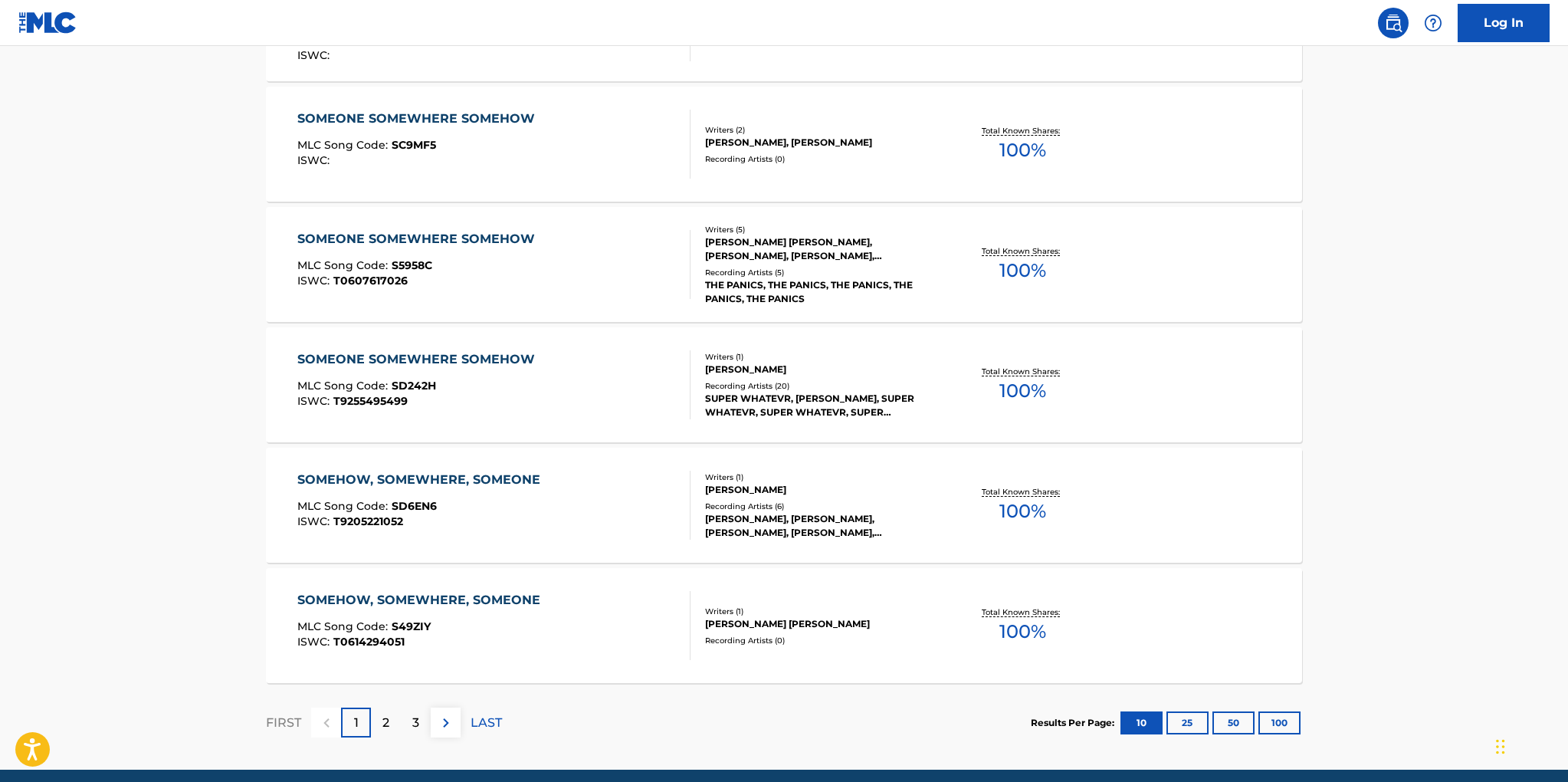
scroll to position [1045, 0]
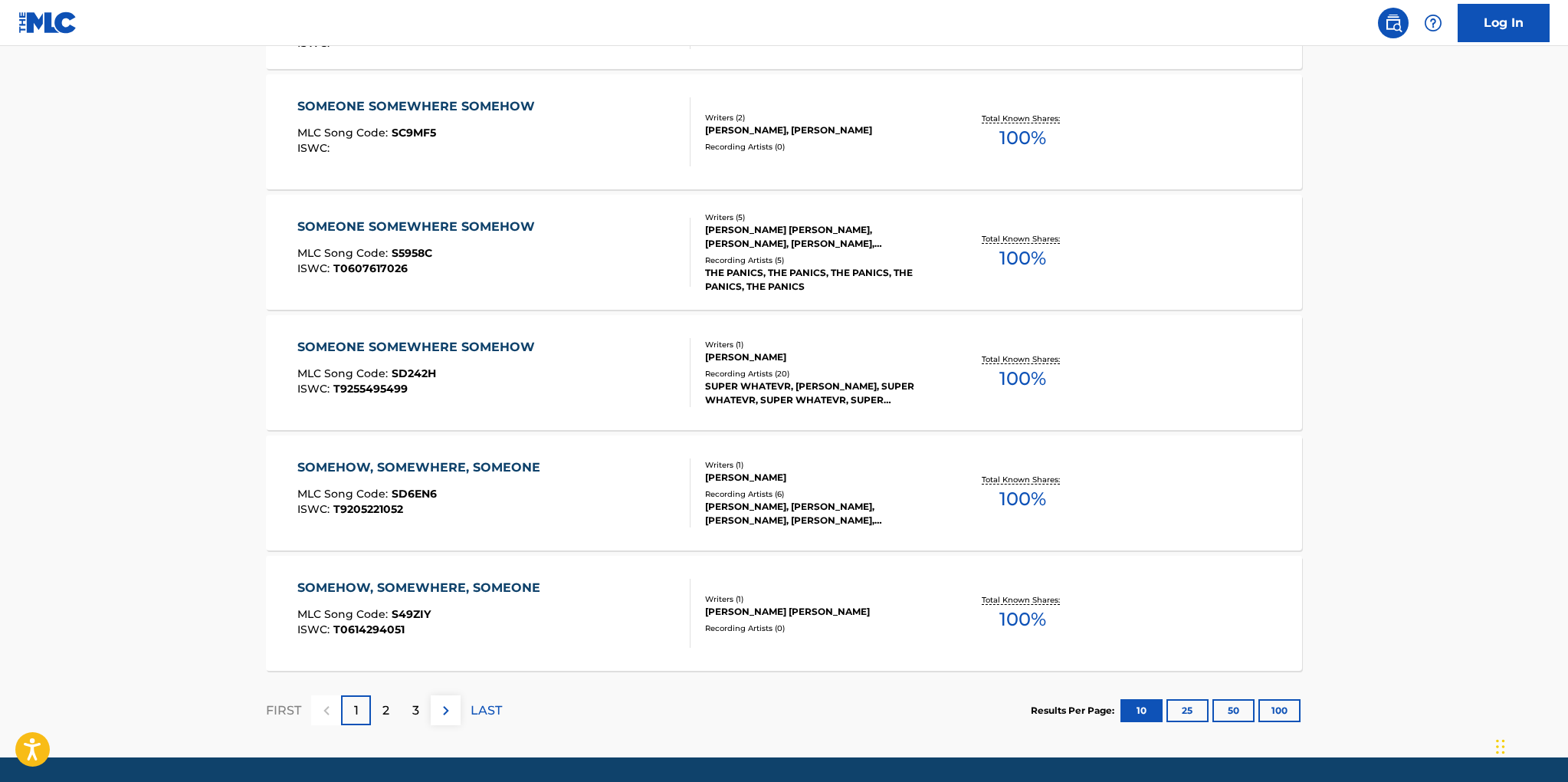
click at [442, 711] on img at bounding box center [446, 710] width 18 height 18
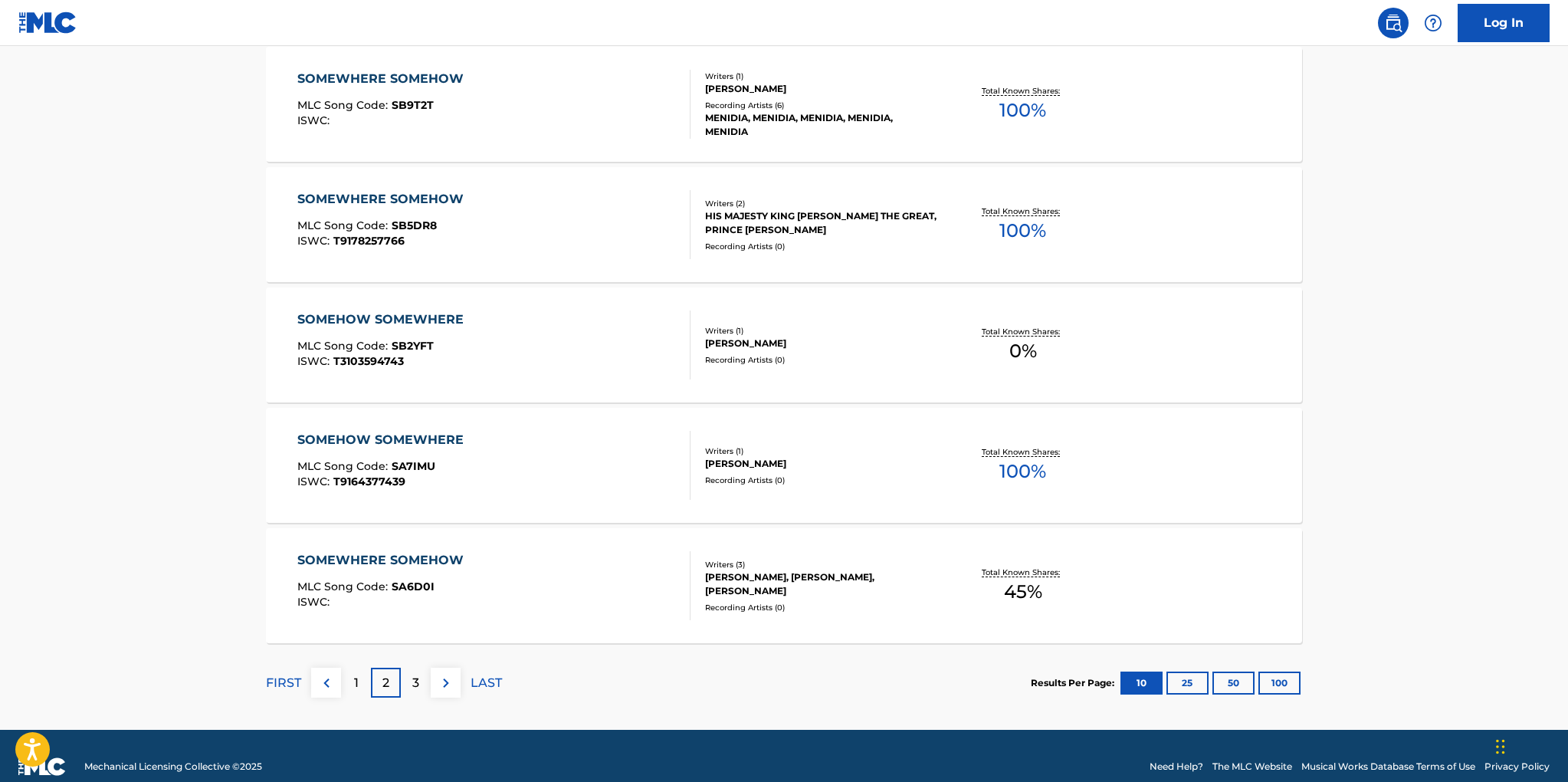
scroll to position [1095, 0]
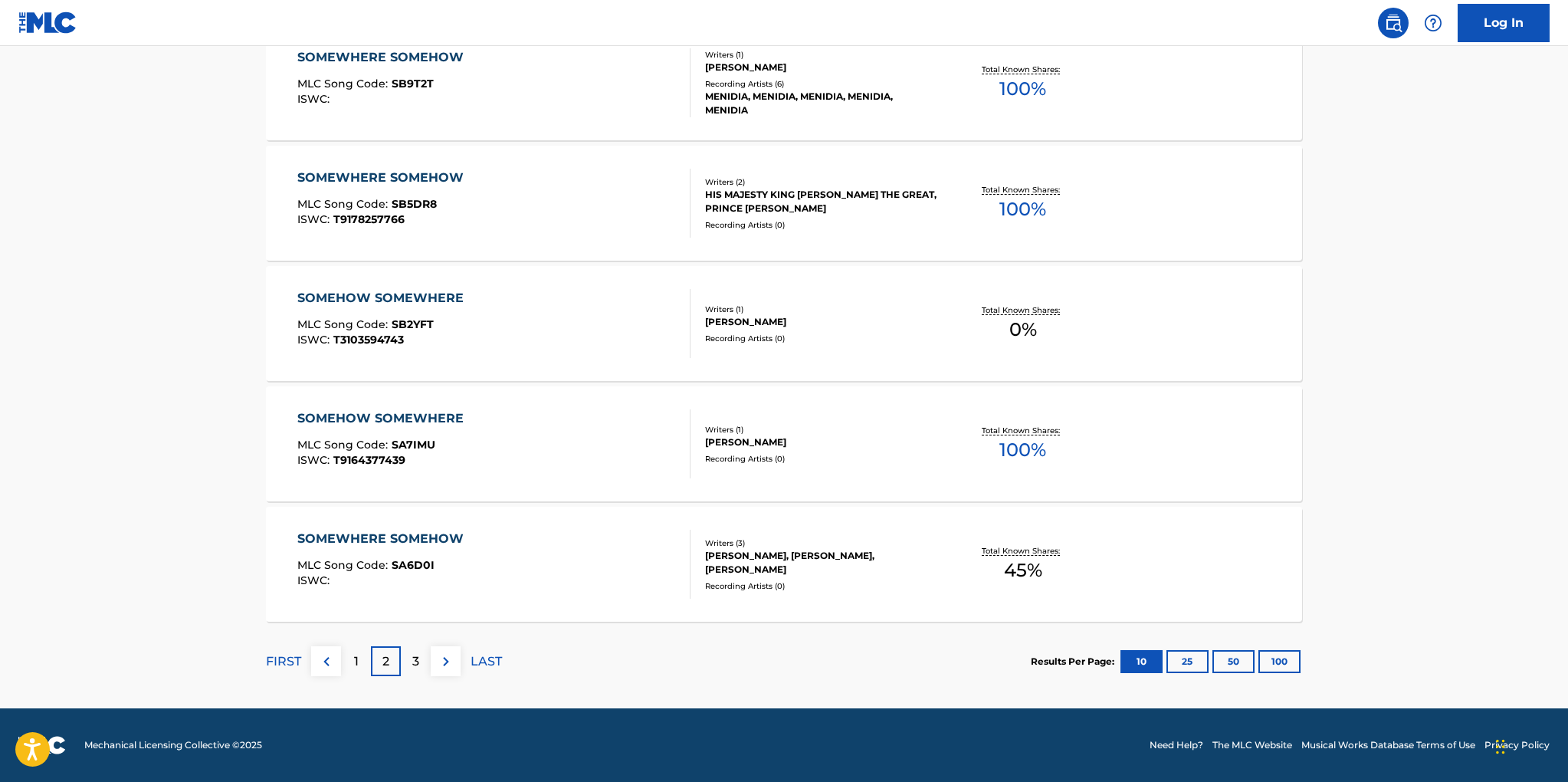
click at [413, 662] on p "3" at bounding box center [416, 661] width 7 height 18
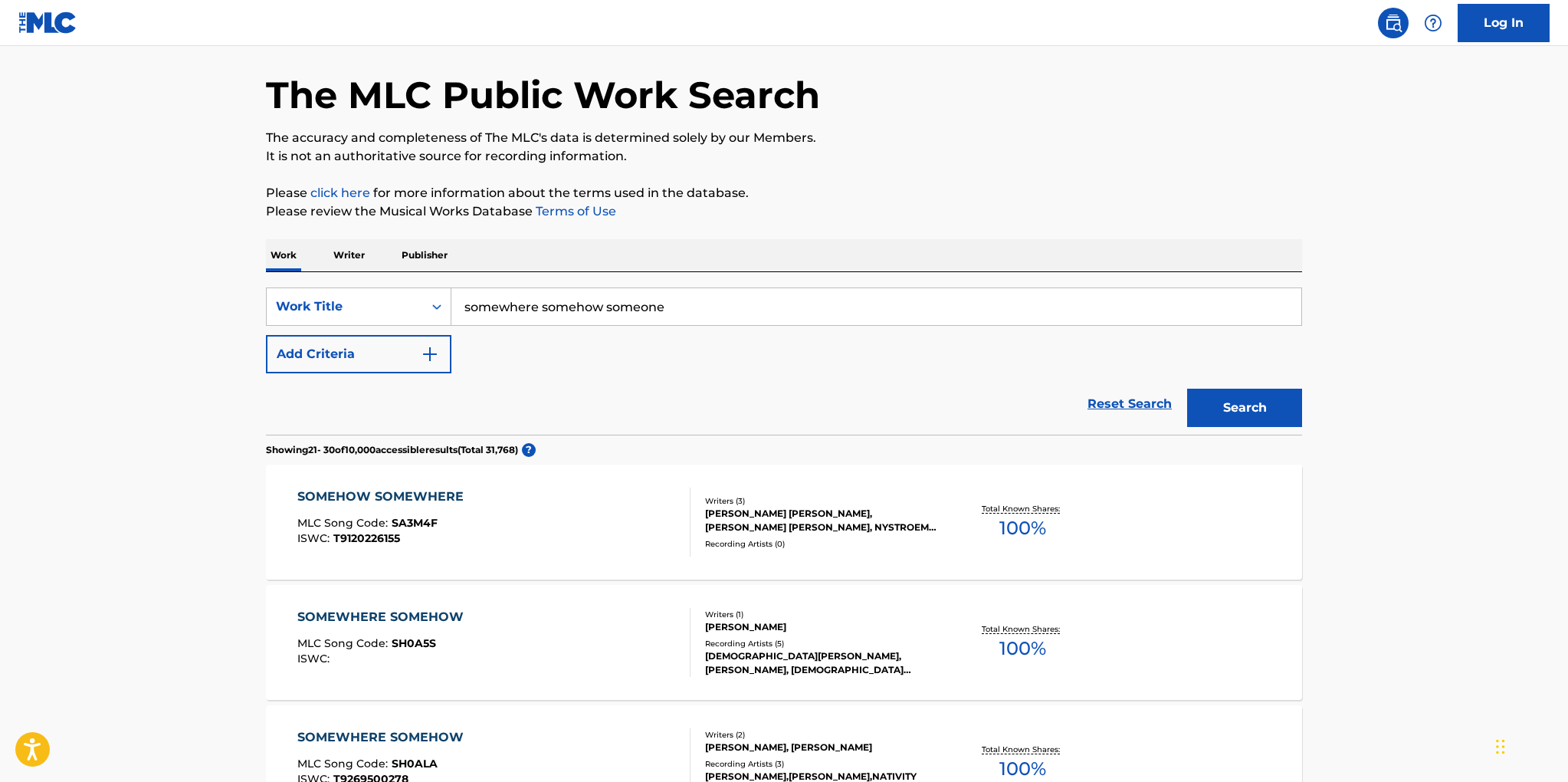
scroll to position [70, 0]
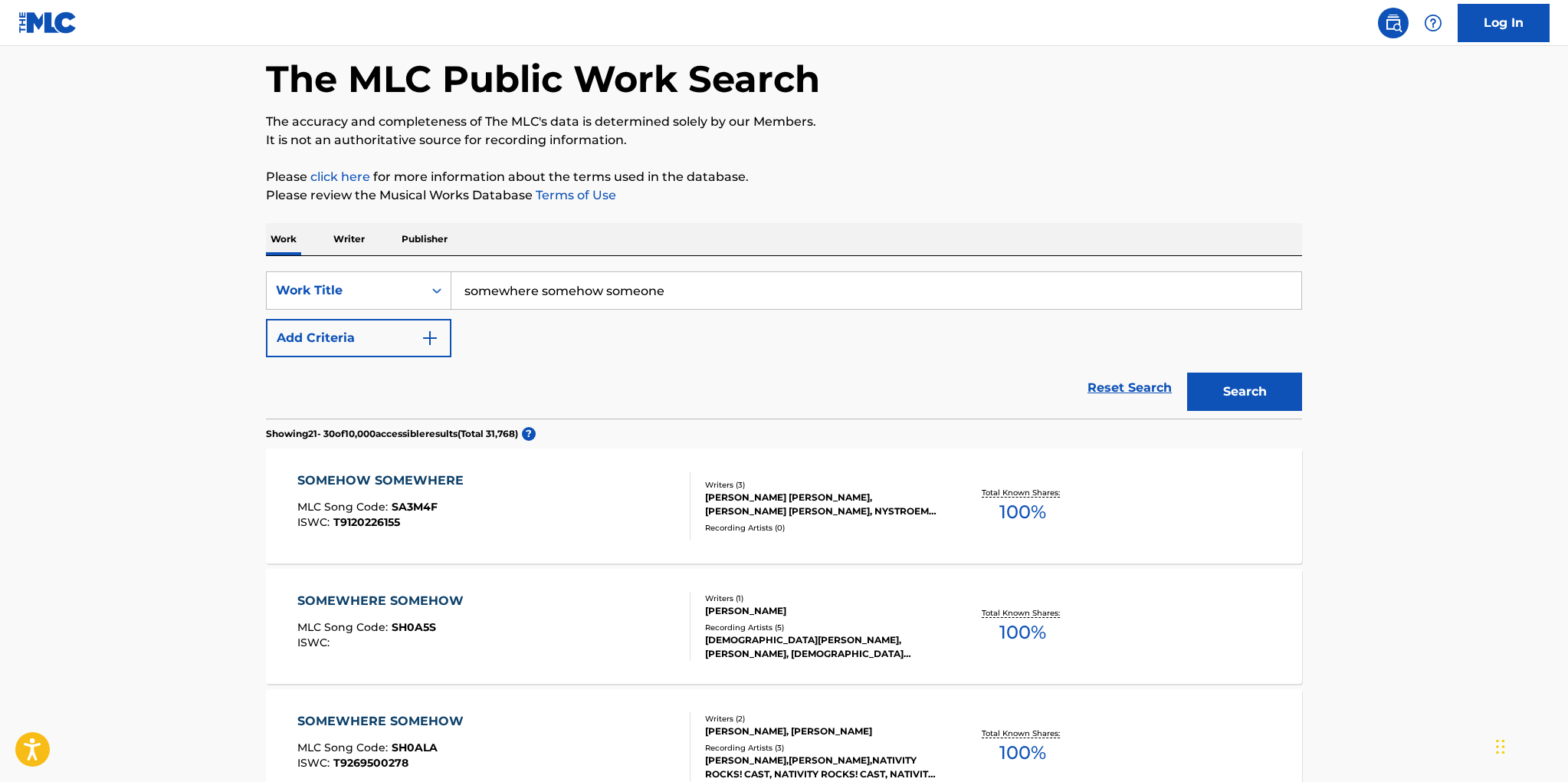
click at [418, 240] on p "Publisher" at bounding box center [424, 239] width 55 height 33
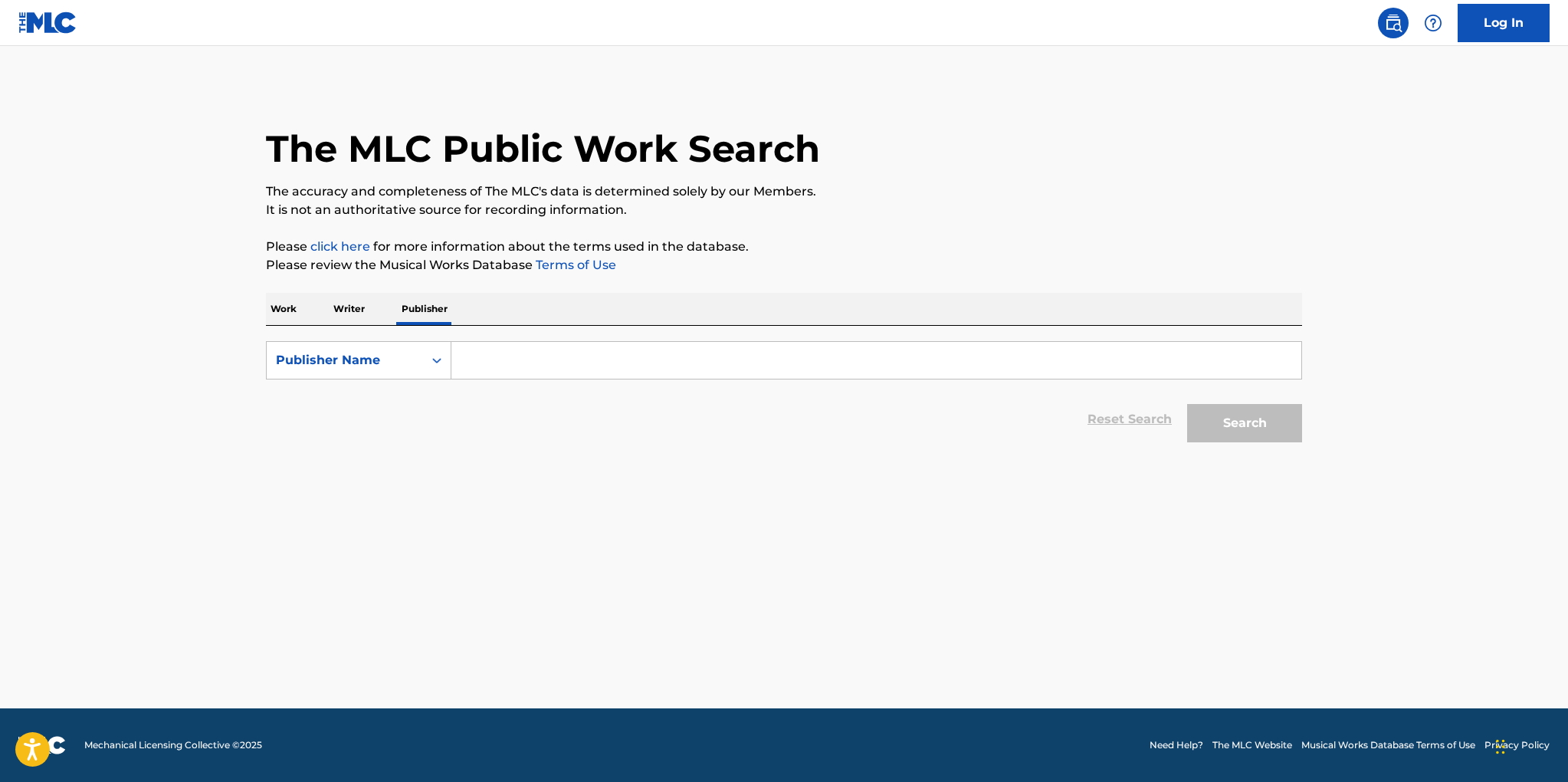
click at [485, 362] on input "Search Form" at bounding box center [877, 360] width 850 height 37
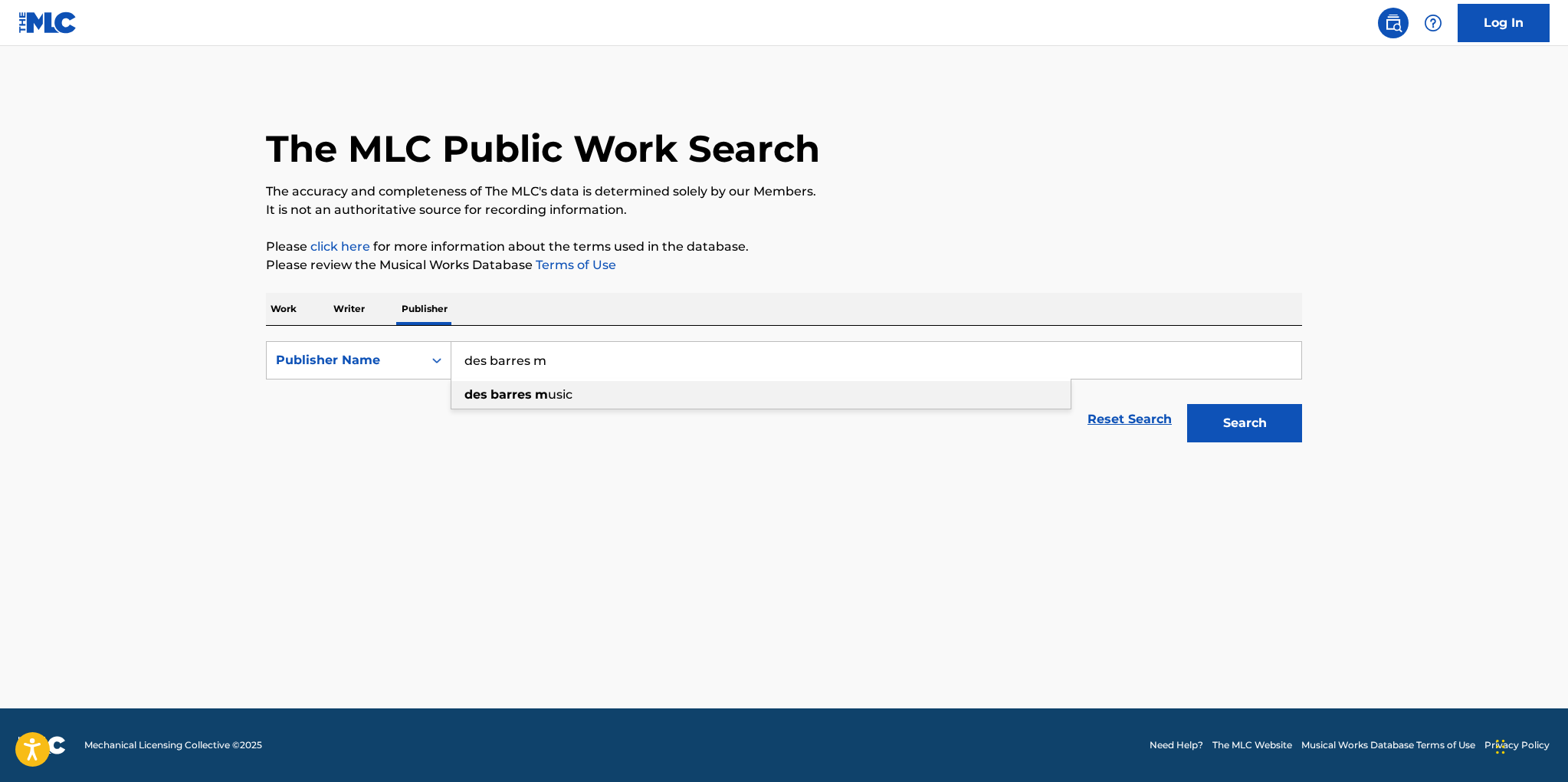
click at [508, 398] on strong "barres" at bounding box center [511, 394] width 42 height 14
type input "des barres music"
click at [1235, 414] on button "Search" at bounding box center [1245, 424] width 115 height 38
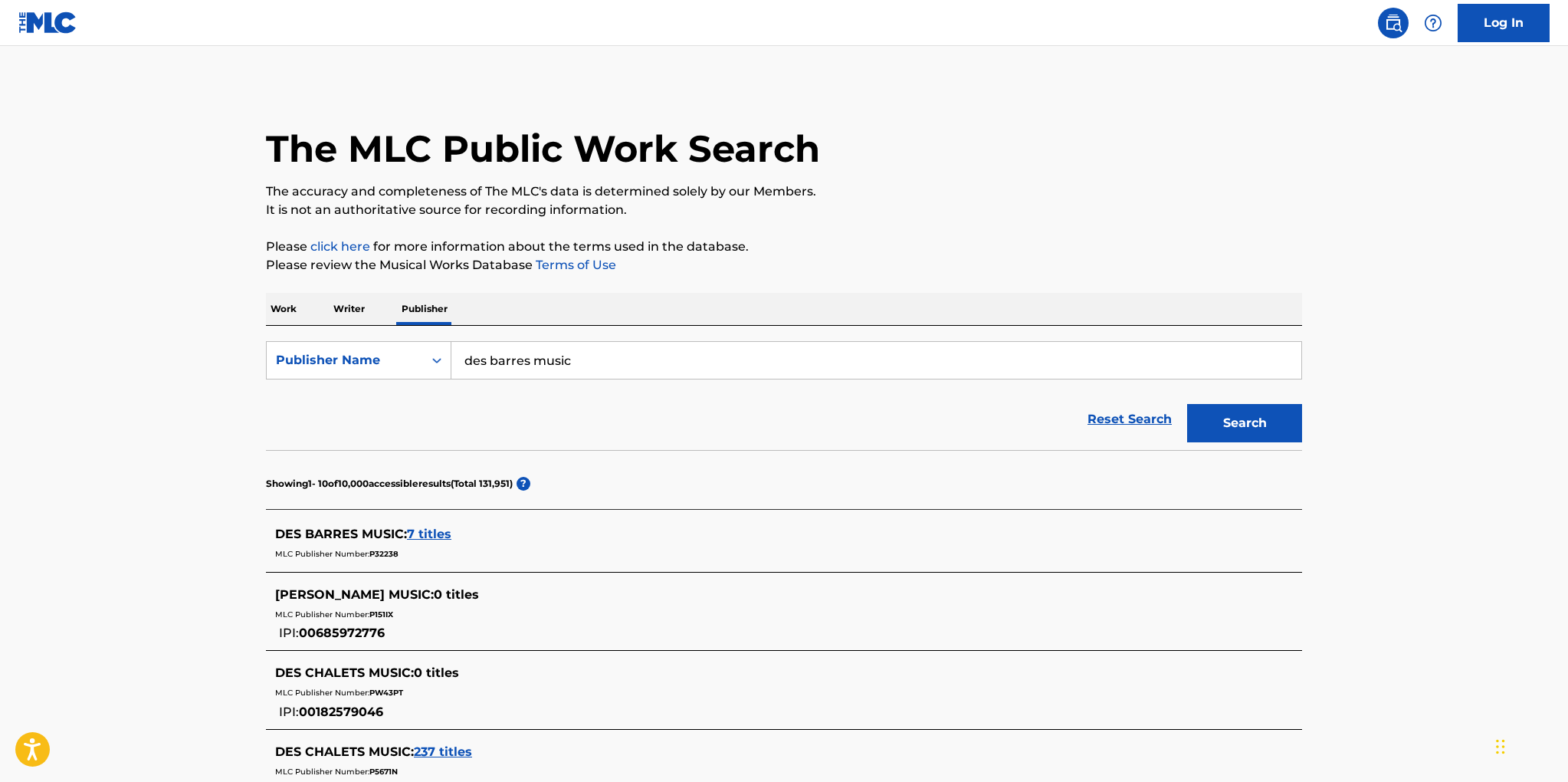
scroll to position [33, 0]
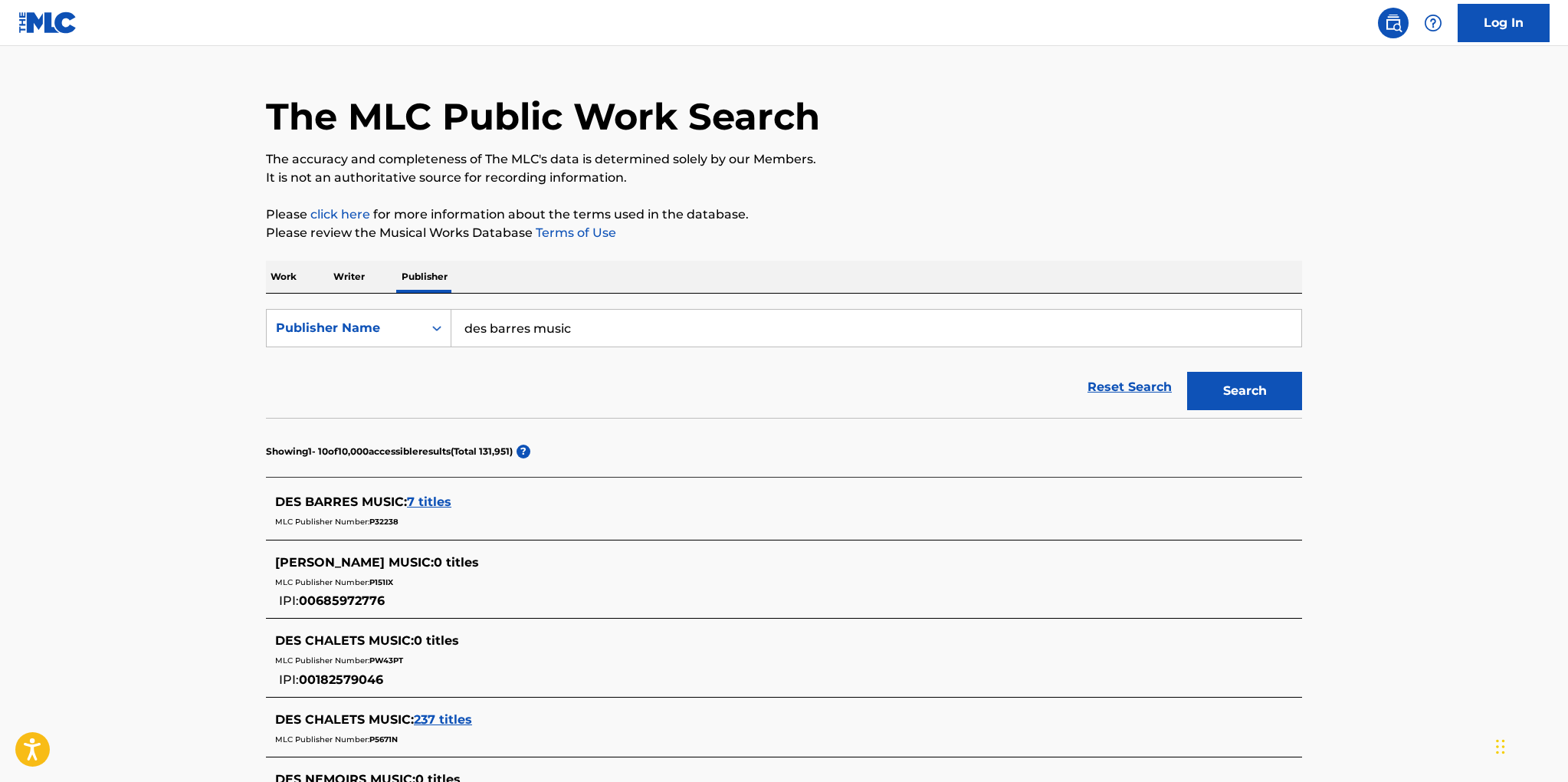
click at [428, 505] on span "7 titles" at bounding box center [428, 501] width 44 height 14
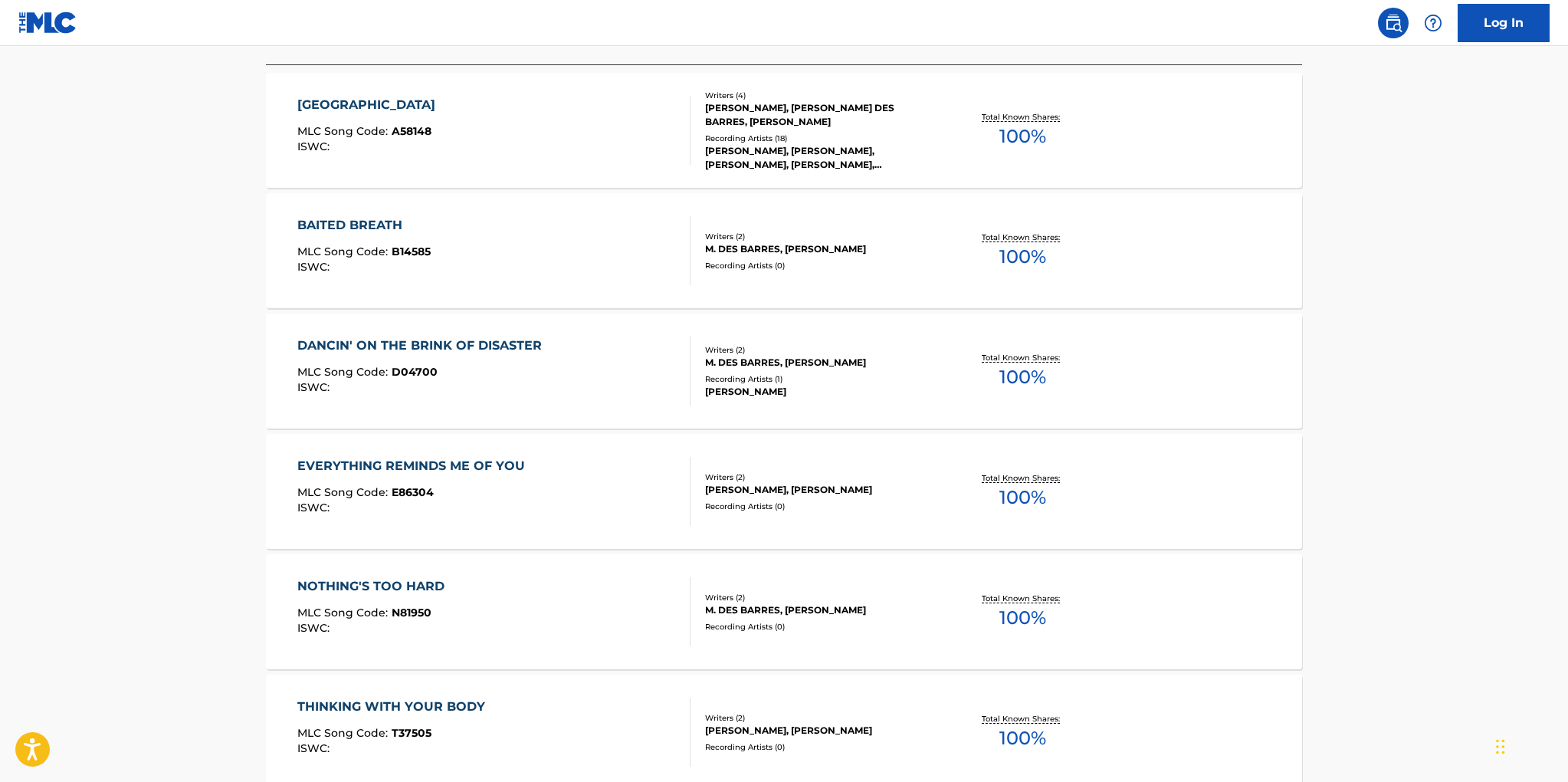
scroll to position [486, 0]
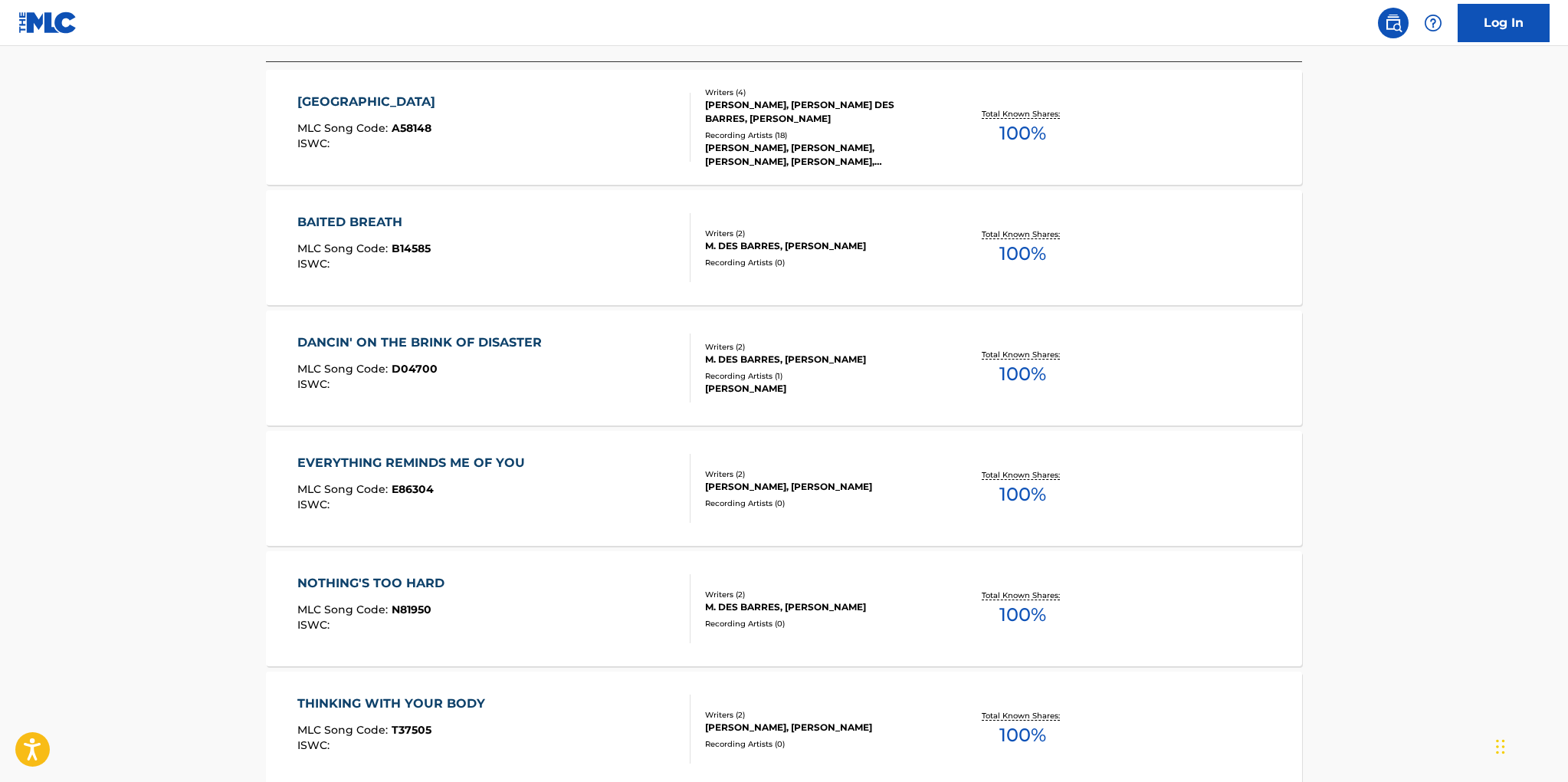
click at [748, 482] on div "STEVE DIAMOND, MICHAEL DES BARRES" at bounding box center [821, 487] width 232 height 14
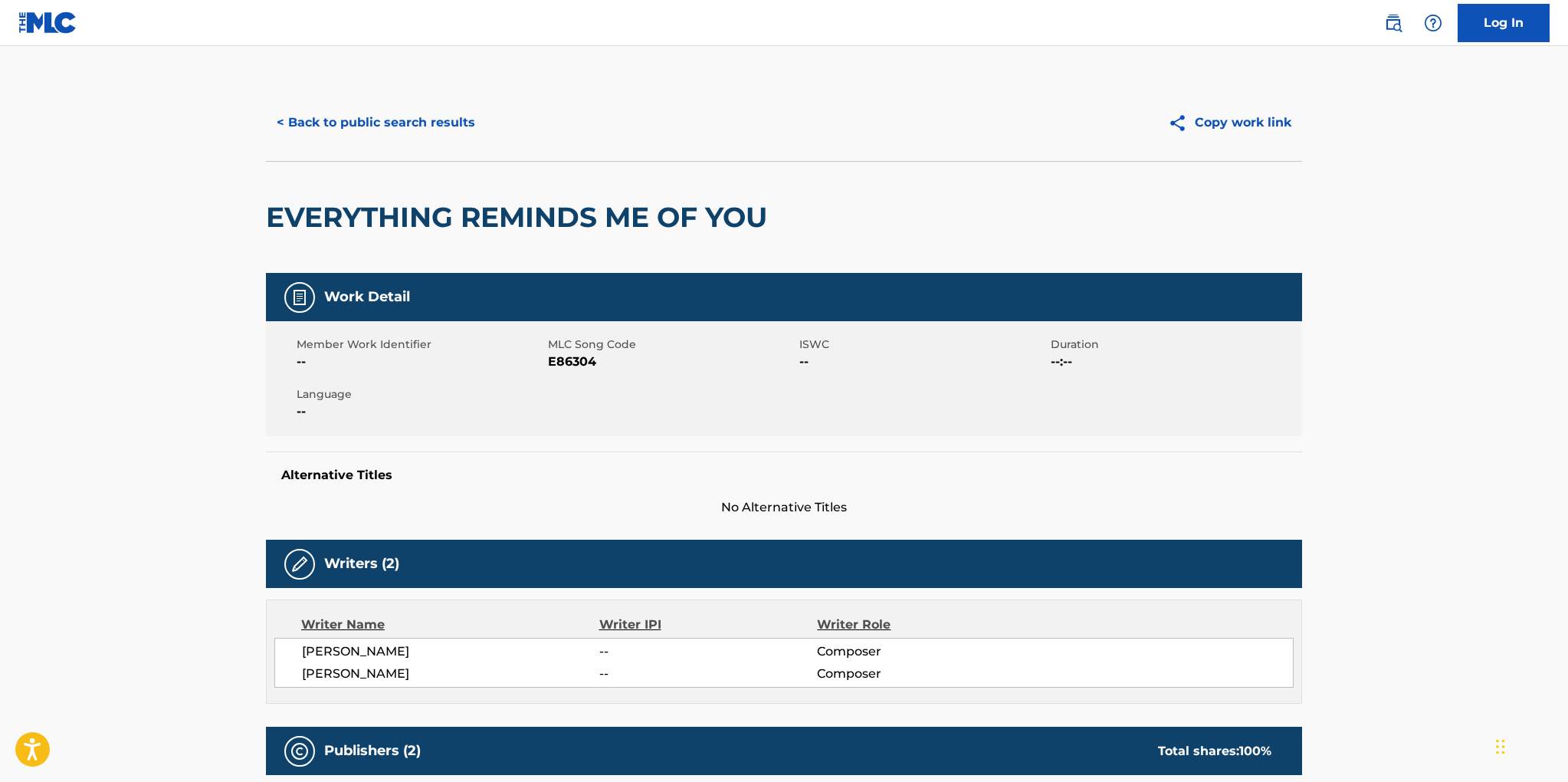
click at [322, 118] on button "< Back to public search results" at bounding box center [376, 123] width 220 height 38
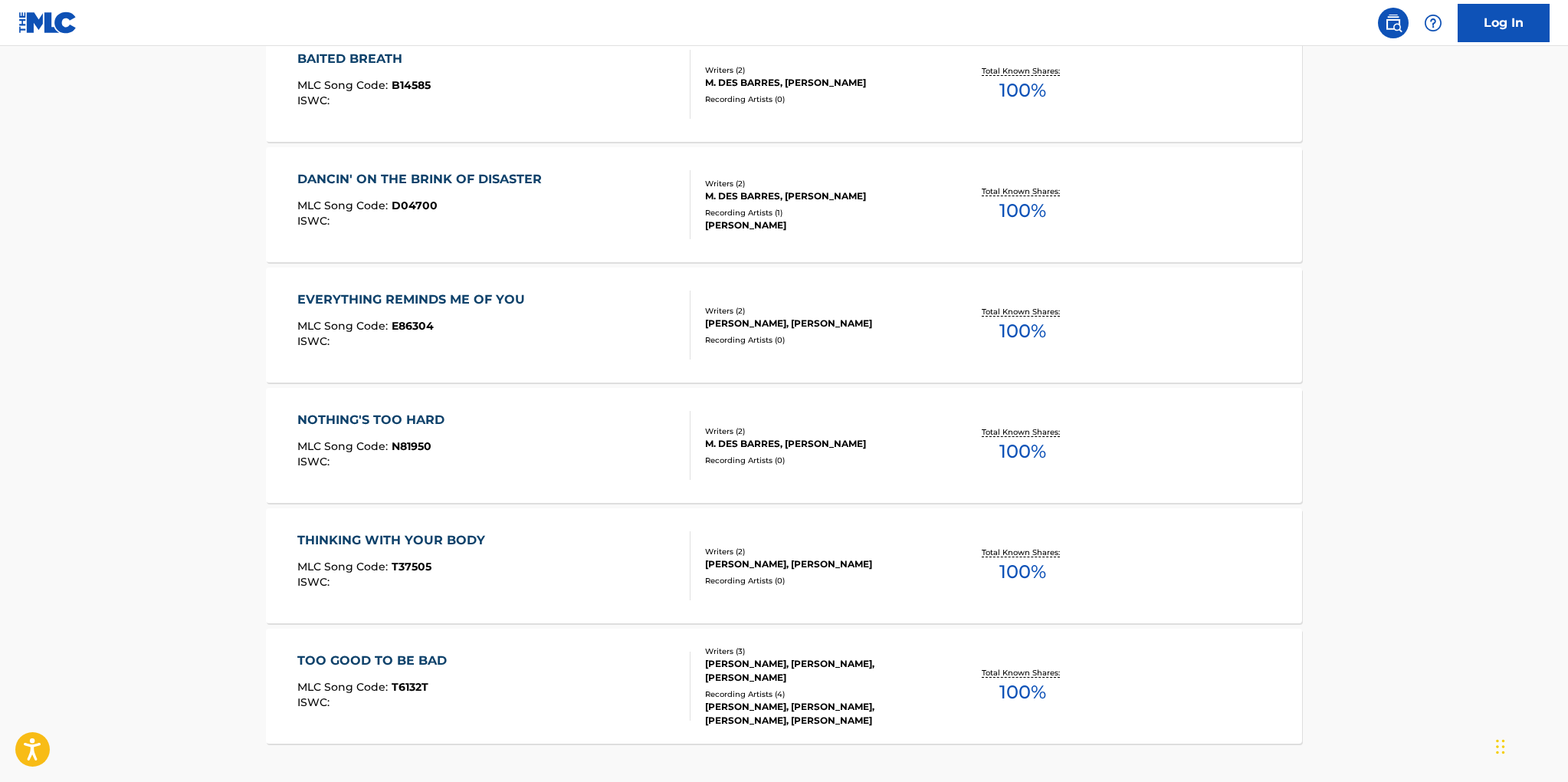
scroll to position [708, 0]
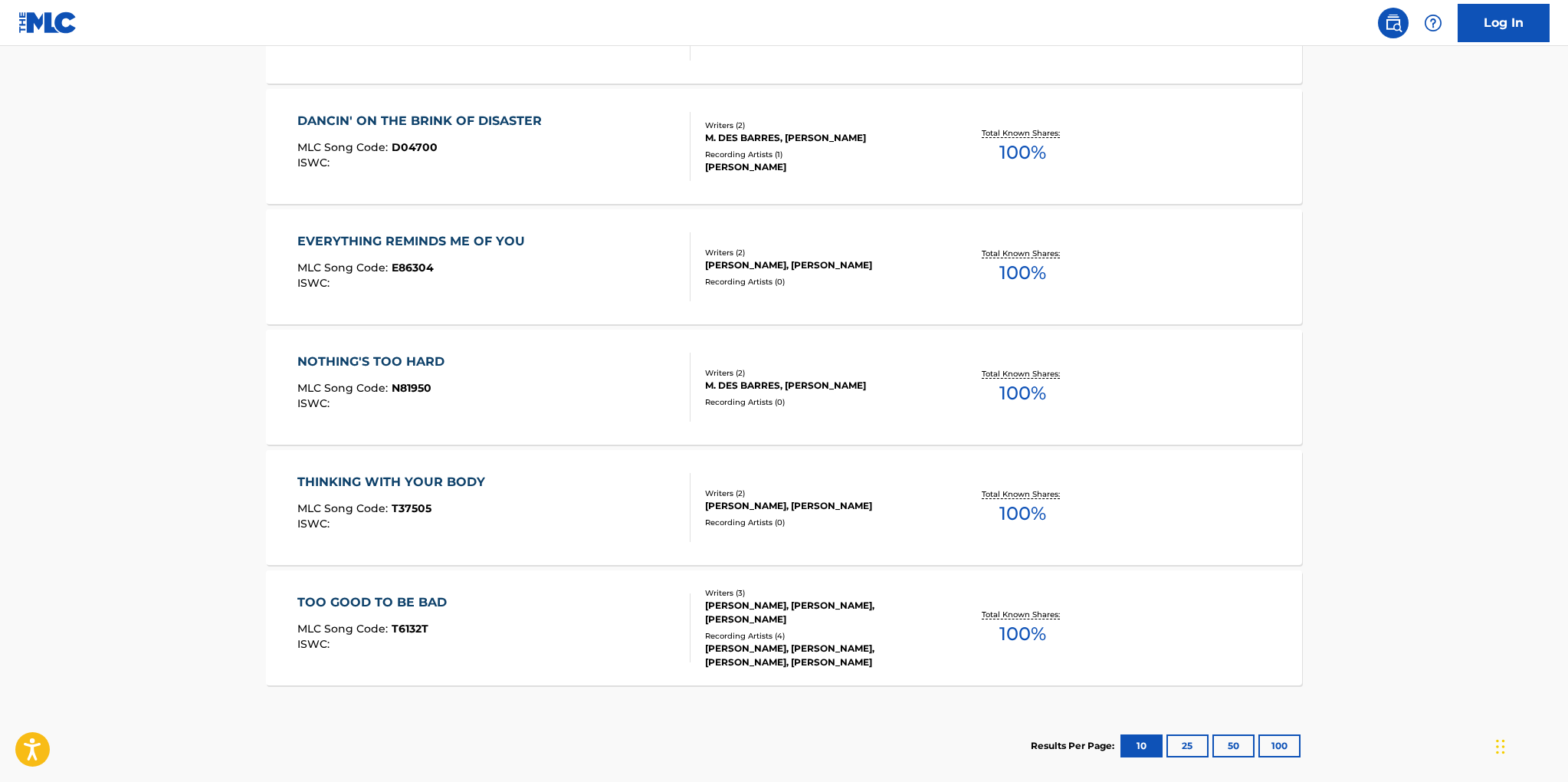
click at [824, 489] on div "Writers ( 2 )" at bounding box center [821, 494] width 232 height 12
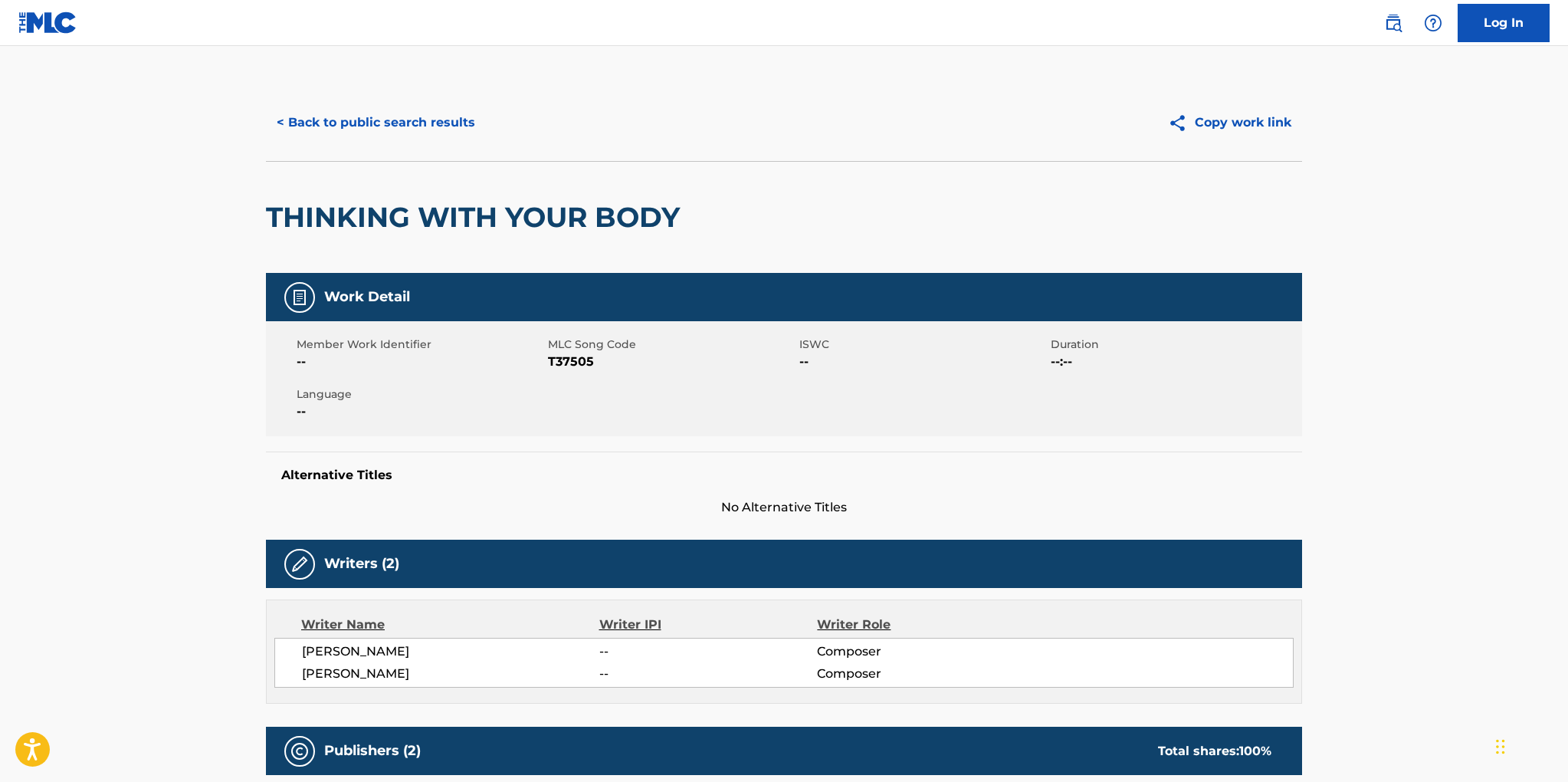
click at [392, 117] on button "< Back to public search results" at bounding box center [376, 123] width 220 height 38
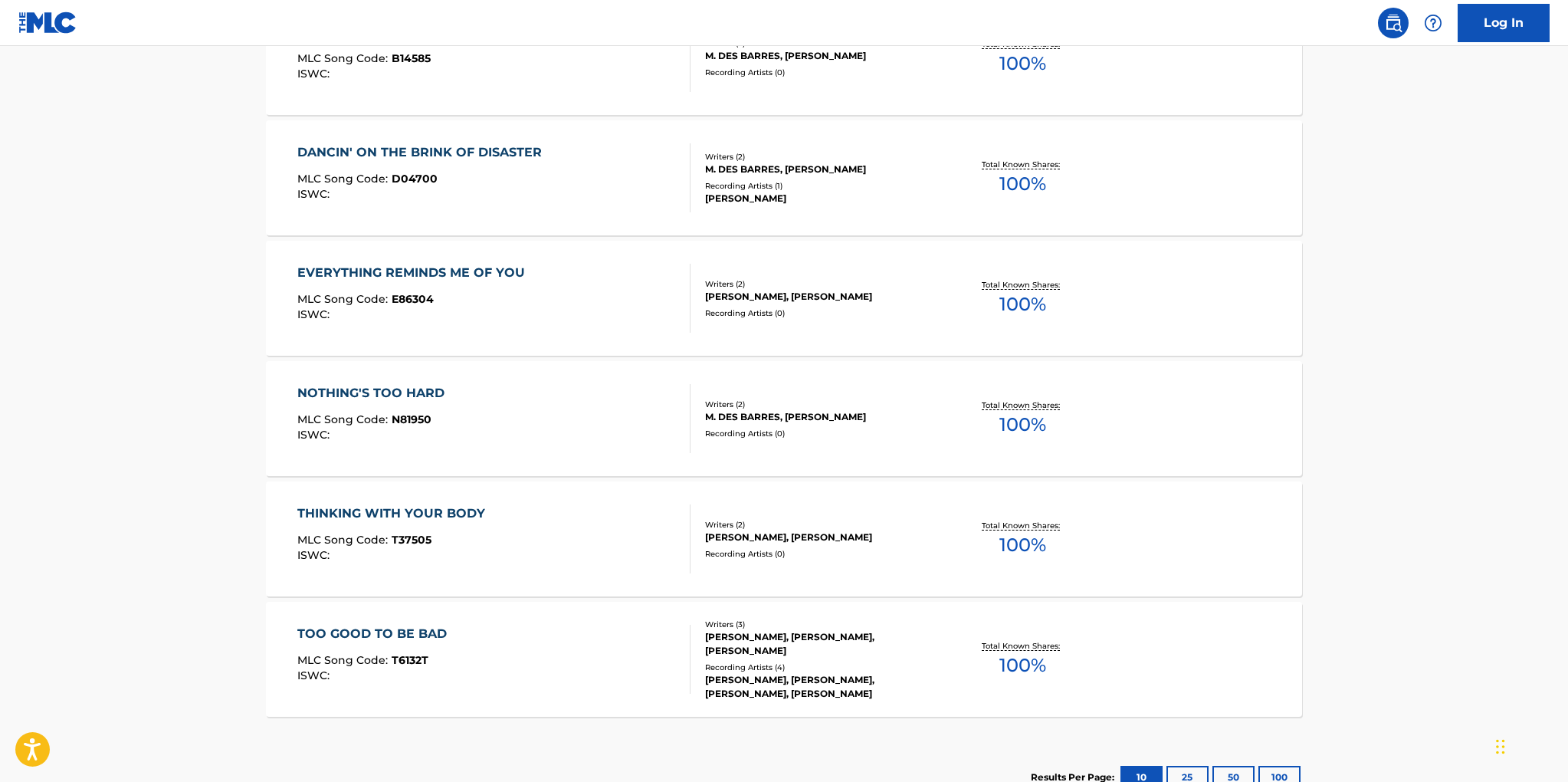
scroll to position [789, 0]
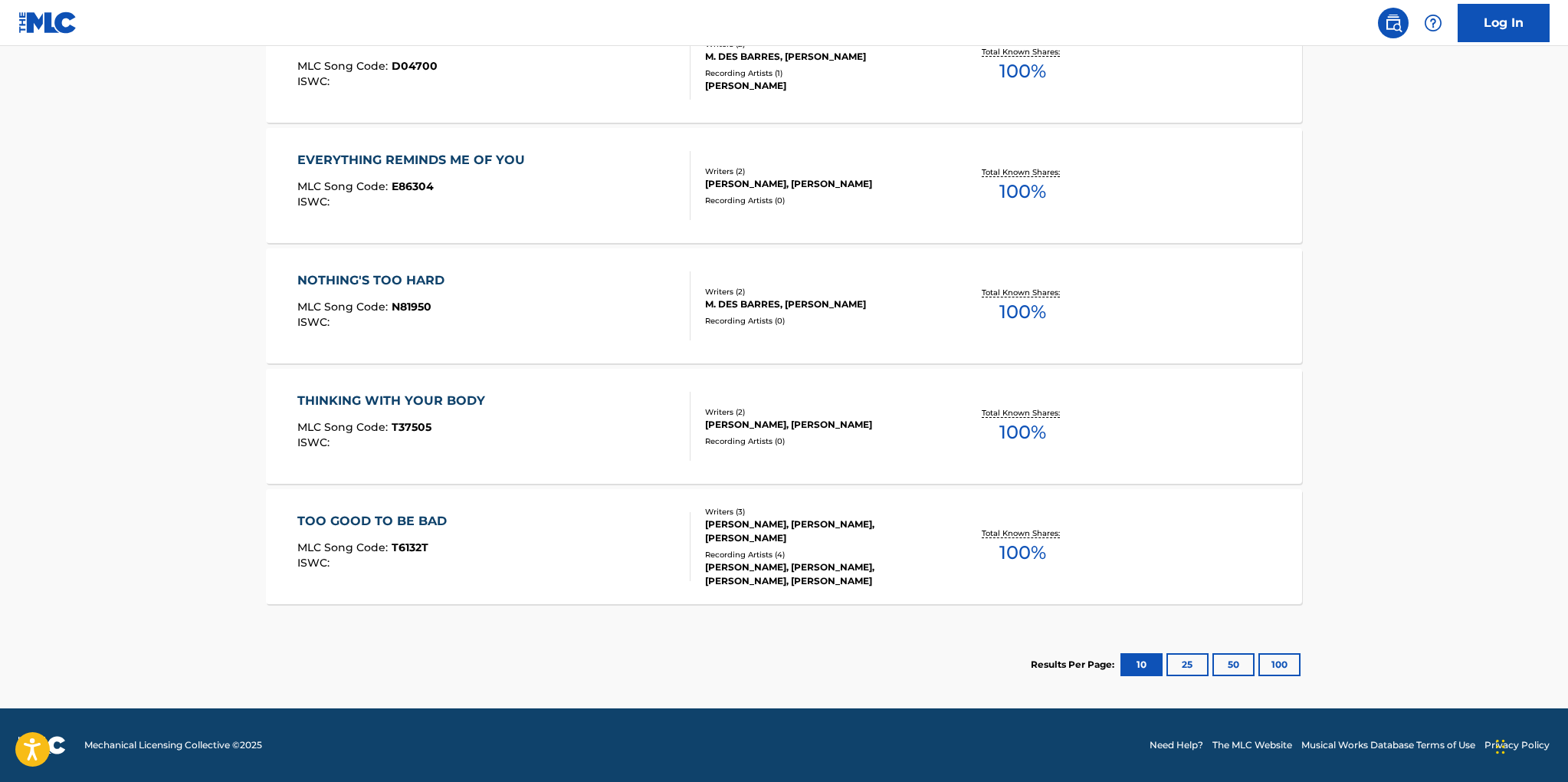
click at [630, 560] on div "TOO GOOD TO BE BAD MLC Song Code : T6132T ISWC :" at bounding box center [494, 546] width 394 height 69
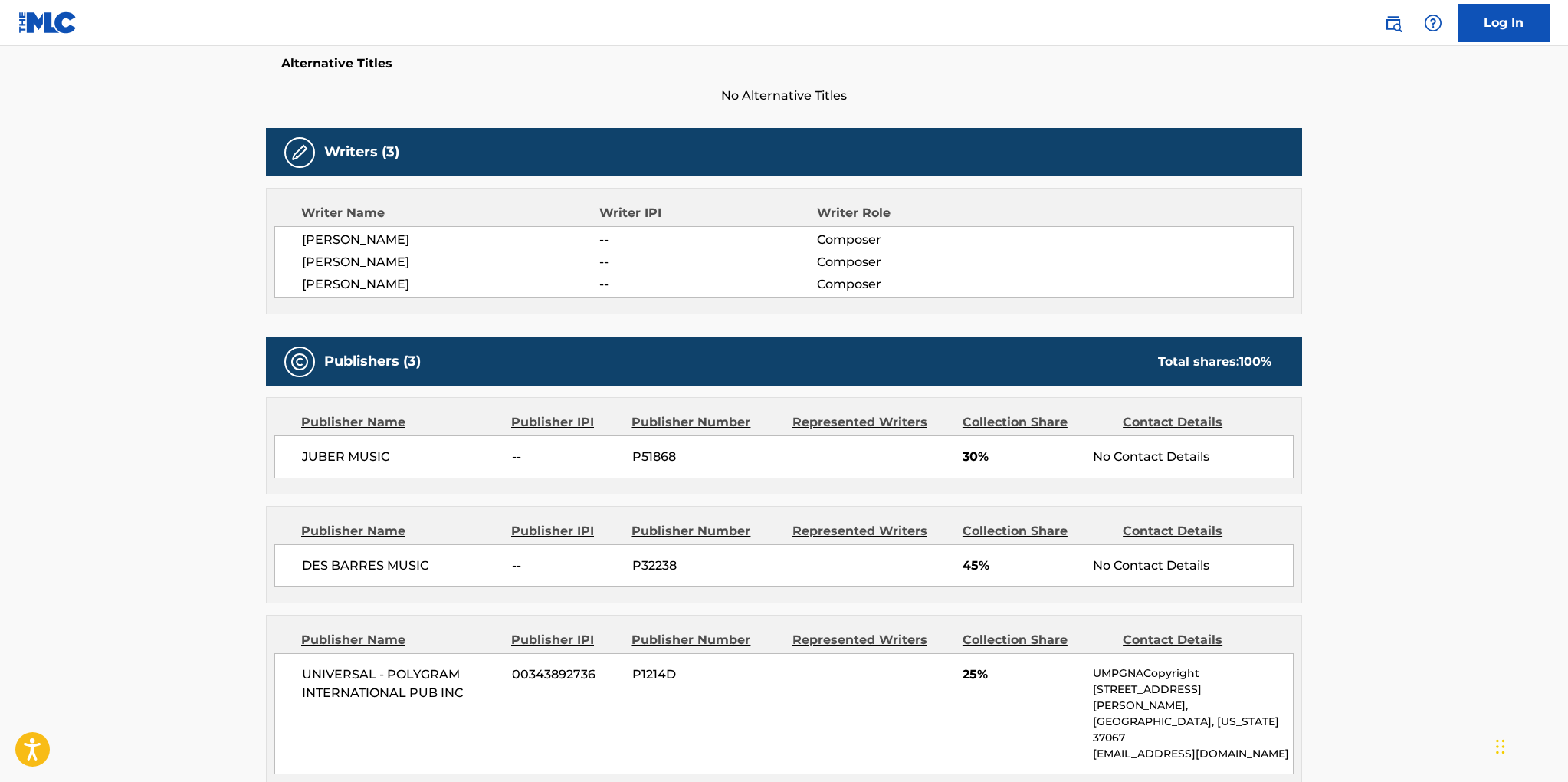
scroll to position [447, 0]
